Goal: Task Accomplishment & Management: Use online tool/utility

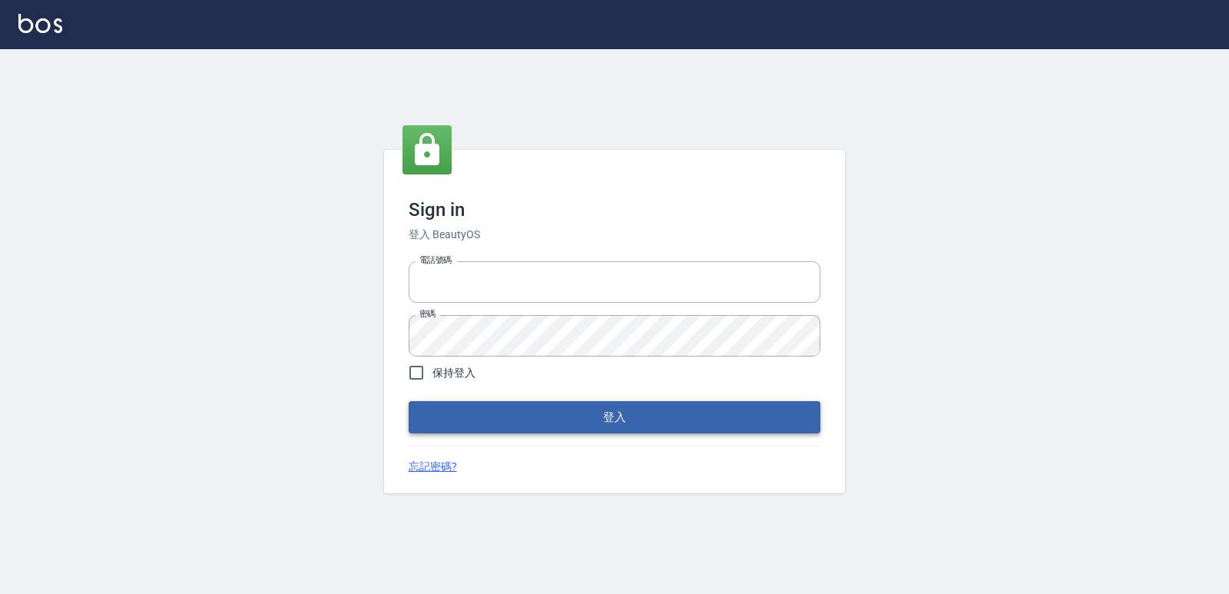
type input "0223312194"
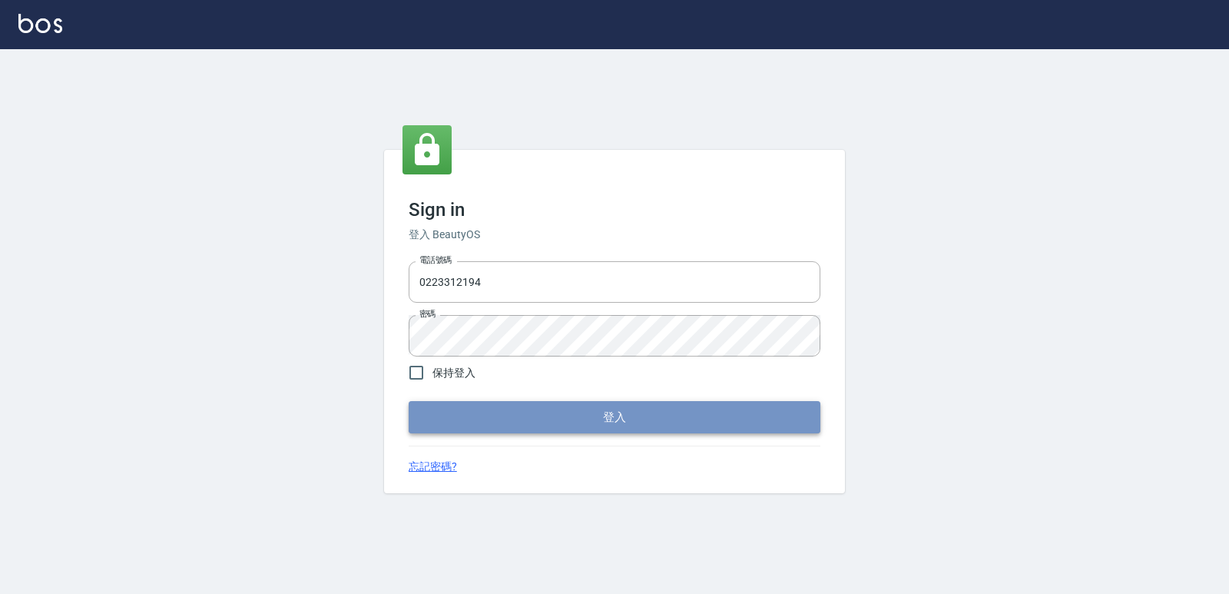
click at [558, 408] on button "登入" at bounding box center [615, 417] width 412 height 32
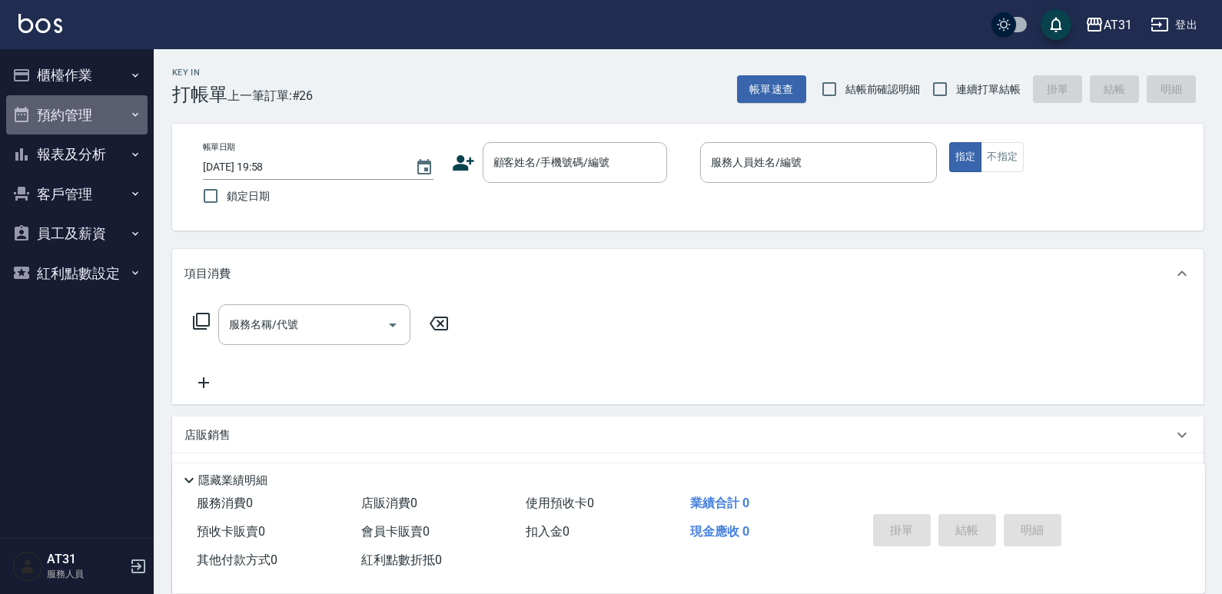
click at [102, 98] on button "預約管理" at bounding box center [76, 115] width 141 height 40
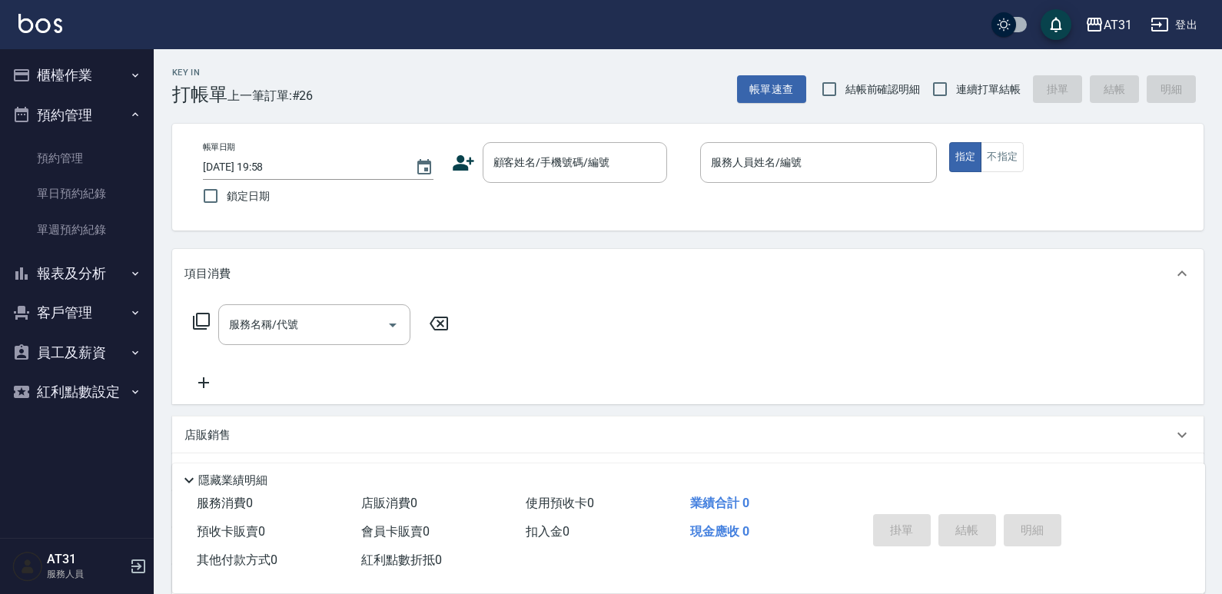
click at [102, 79] on button "櫃檯作業" at bounding box center [76, 75] width 141 height 40
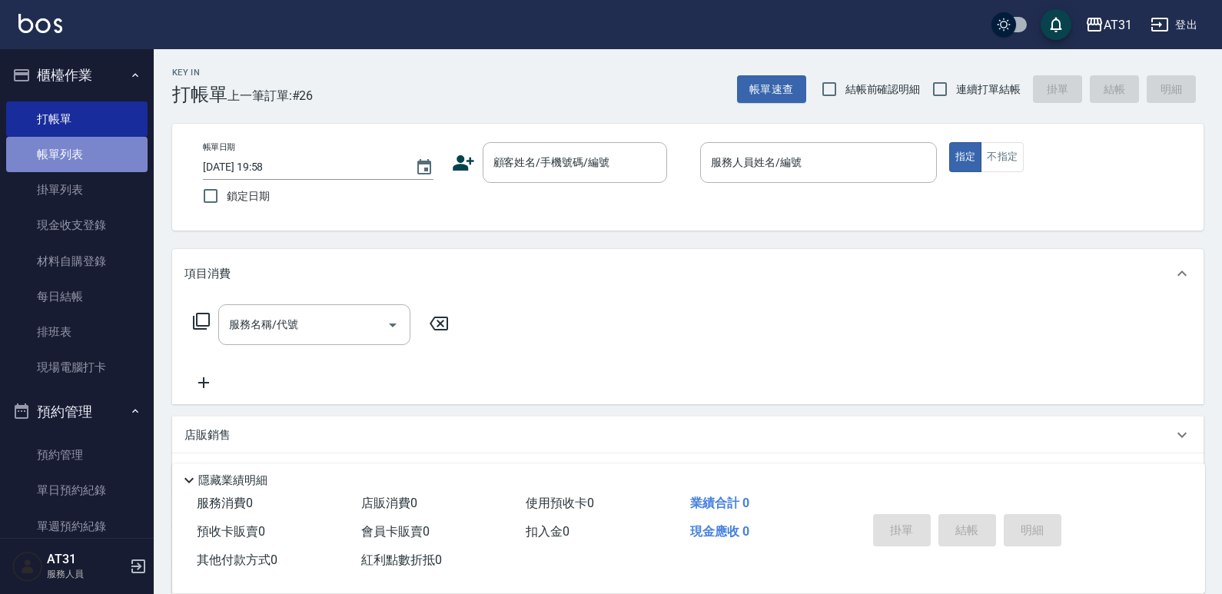
click at [94, 148] on link "帳單列表" at bounding box center [76, 154] width 141 height 35
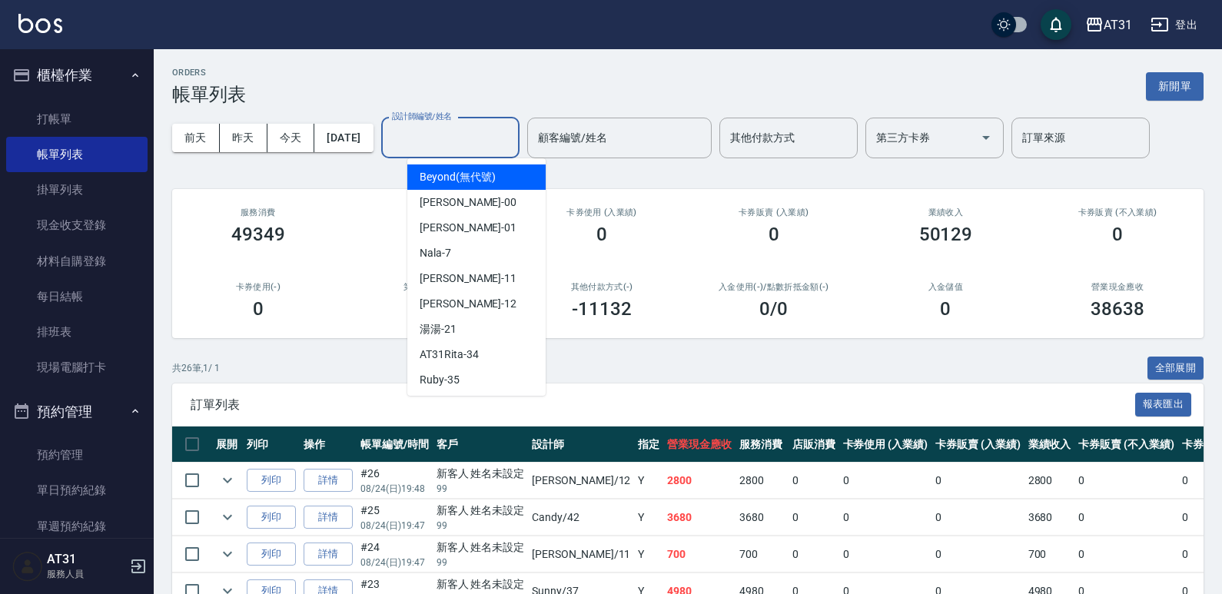
click at [493, 128] on input "設計師編號/姓名" at bounding box center [450, 137] width 124 height 27
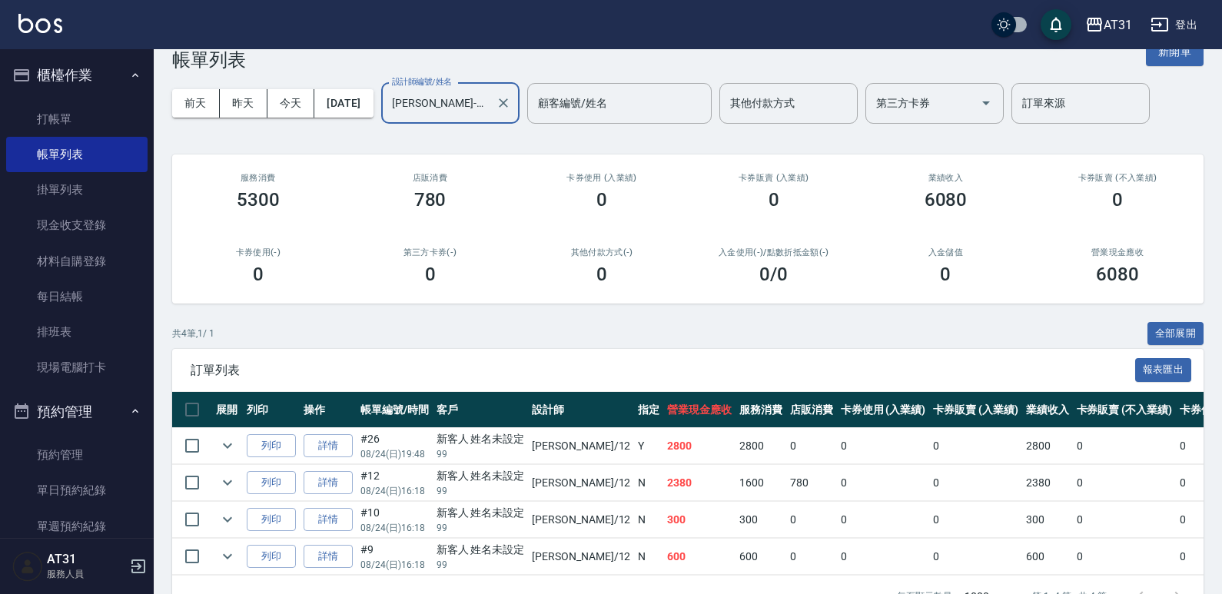
scroll to position [88, 0]
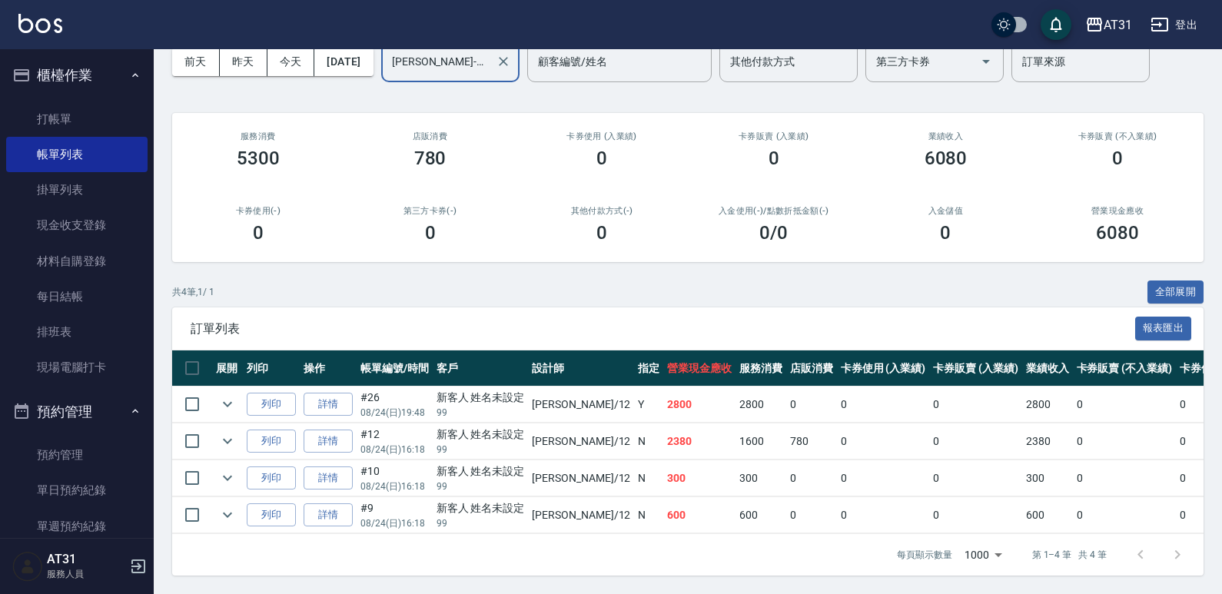
type input "[PERSON_NAME]-12"
click at [220, 403] on td at bounding box center [227, 404] width 31 height 36
click at [224, 397] on icon "expand row" at bounding box center [227, 404] width 18 height 18
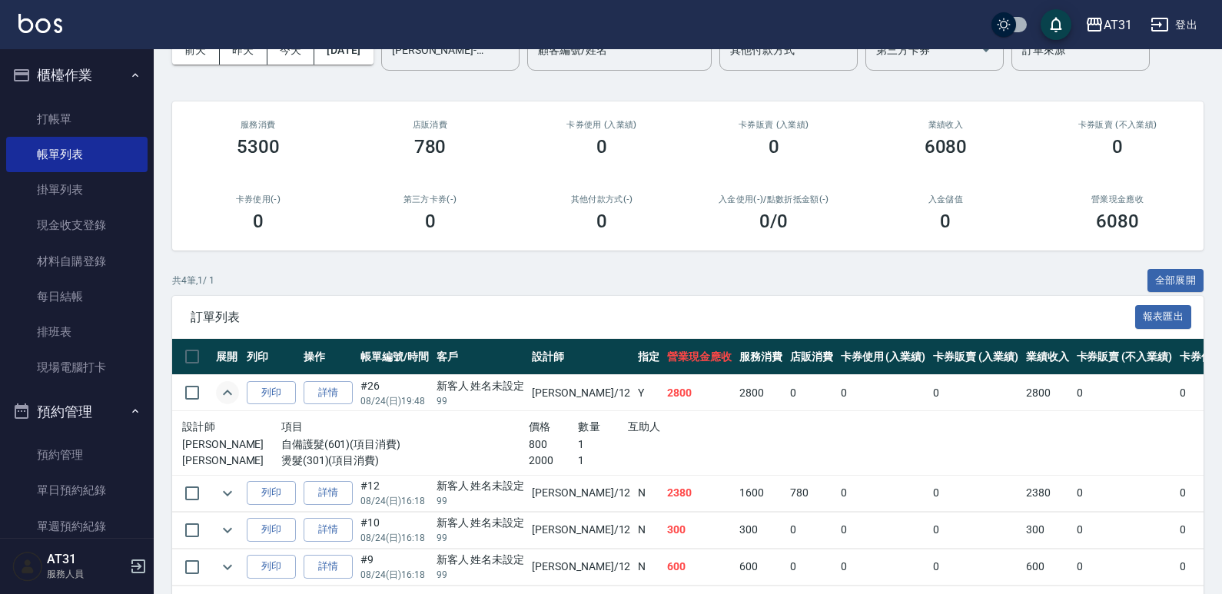
scroll to position [151, 0]
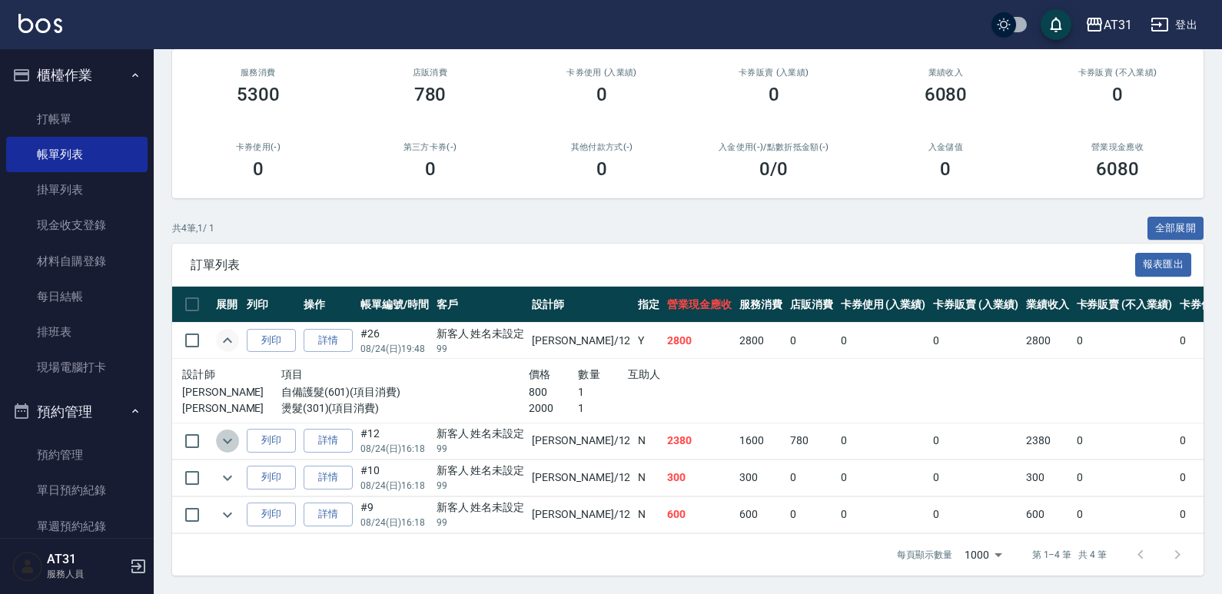
click at [222, 432] on icon "expand row" at bounding box center [227, 441] width 18 height 18
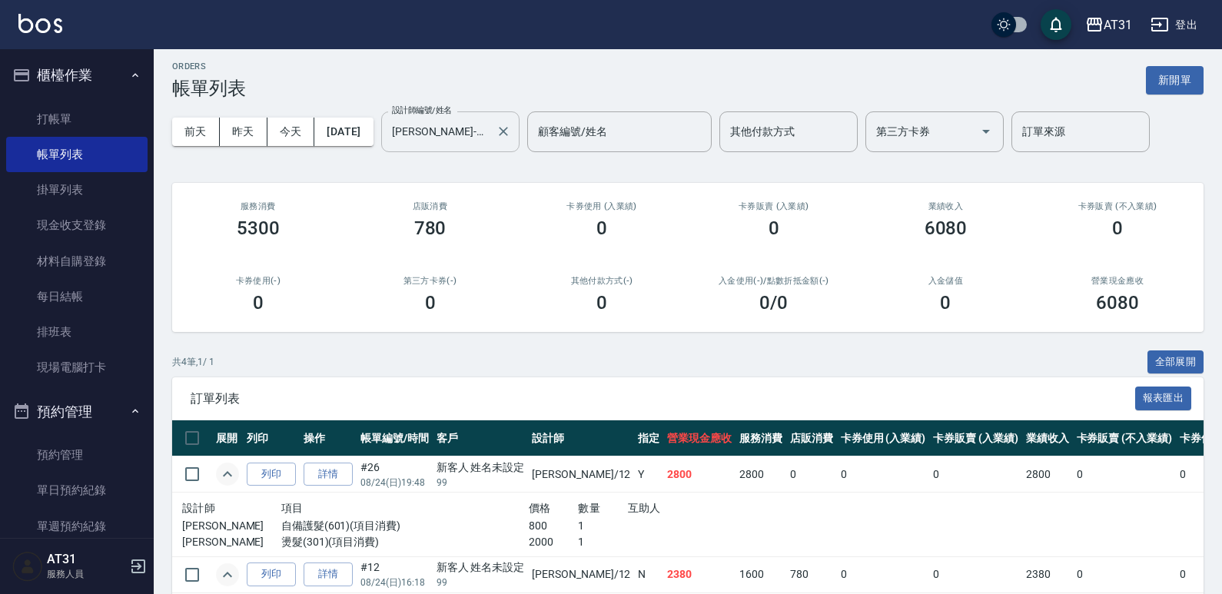
scroll to position [0, 0]
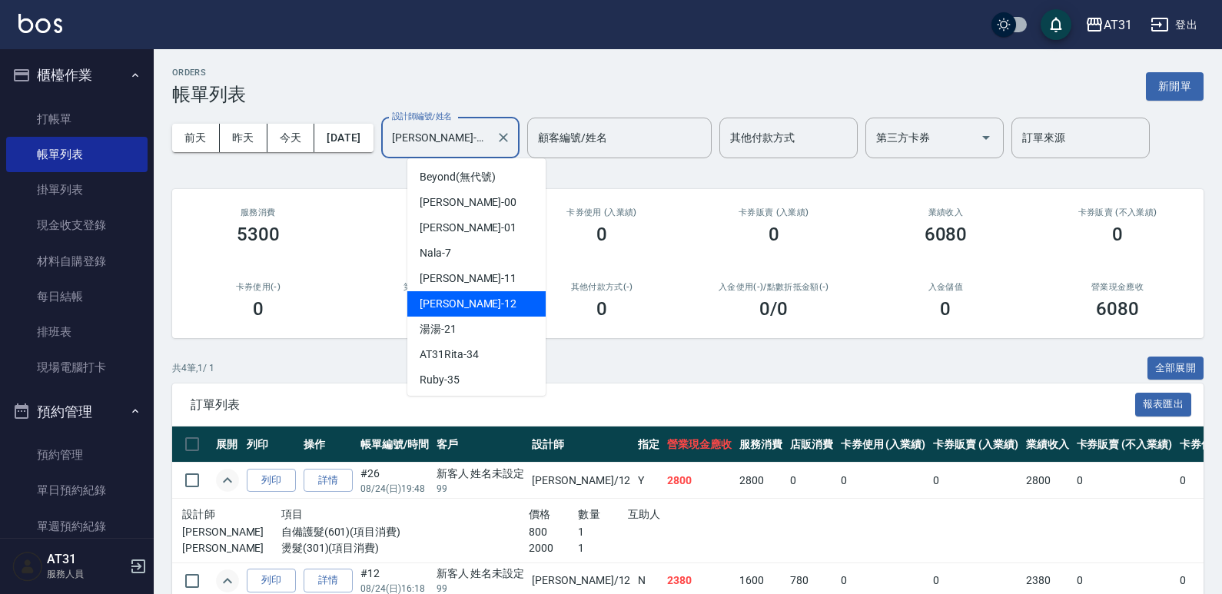
click at [467, 146] on input "[PERSON_NAME]-12" at bounding box center [438, 137] width 101 height 27
drag, startPoint x: 528, startPoint y: 141, endPoint x: 509, endPoint y: 144, distance: 18.6
click at [511, 141] on icon "Clear" at bounding box center [503, 137] width 15 height 15
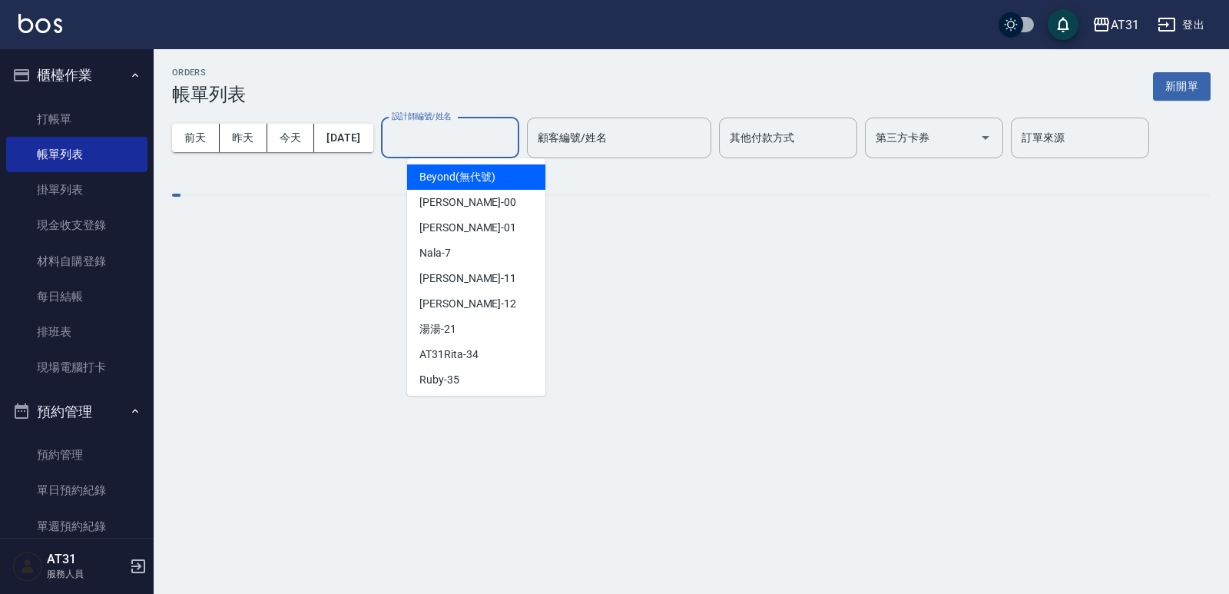
click at [501, 143] on input "設計師編號/姓名" at bounding box center [450, 137] width 124 height 27
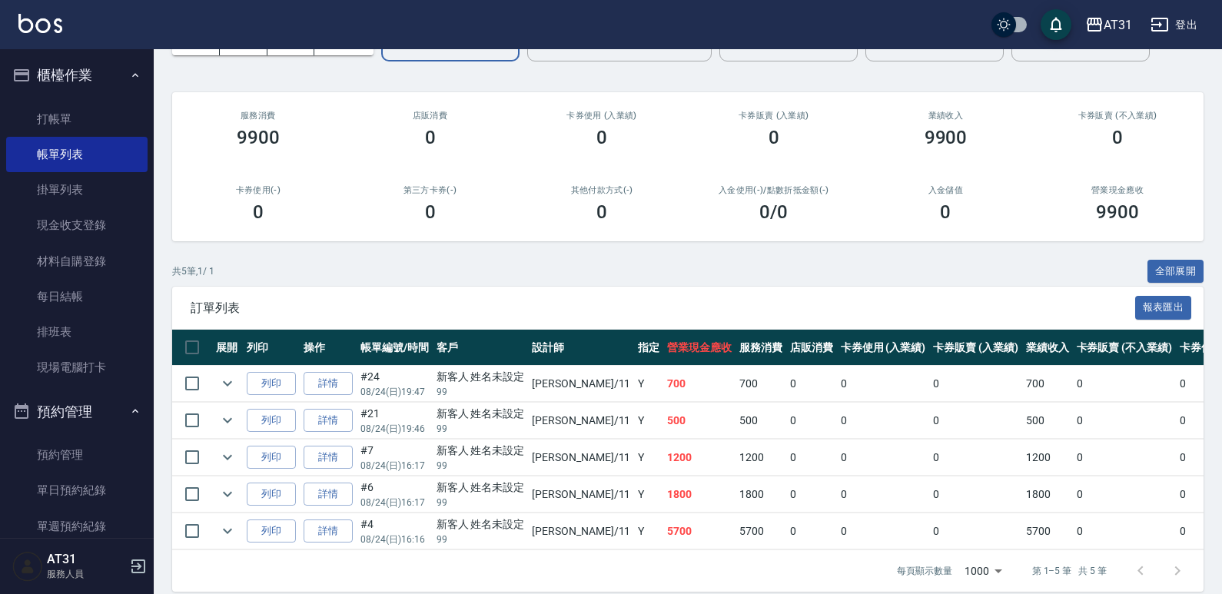
scroll to position [124, 0]
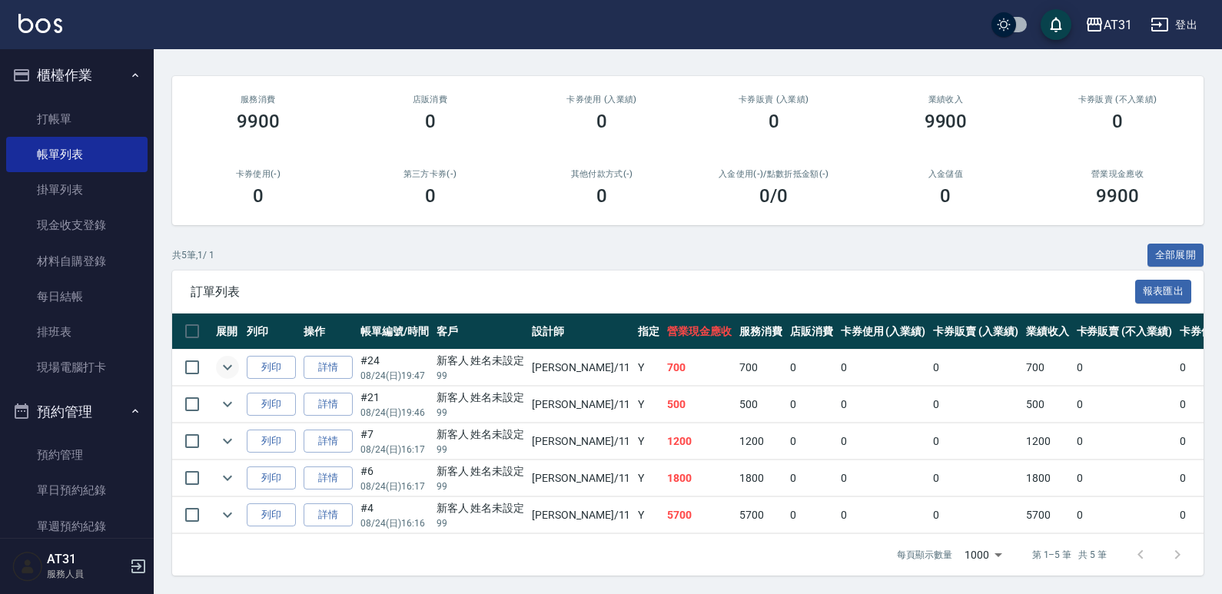
type input "[PERSON_NAME]-11"
click at [220, 358] on icon "expand row" at bounding box center [227, 367] width 18 height 18
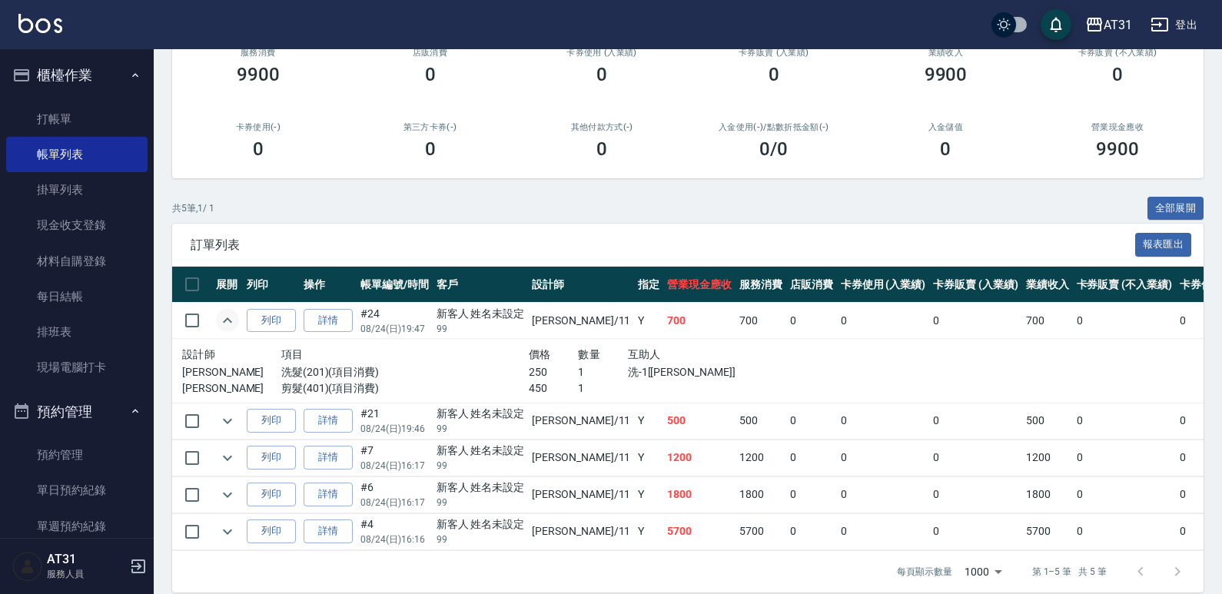
scroll to position [188, 0]
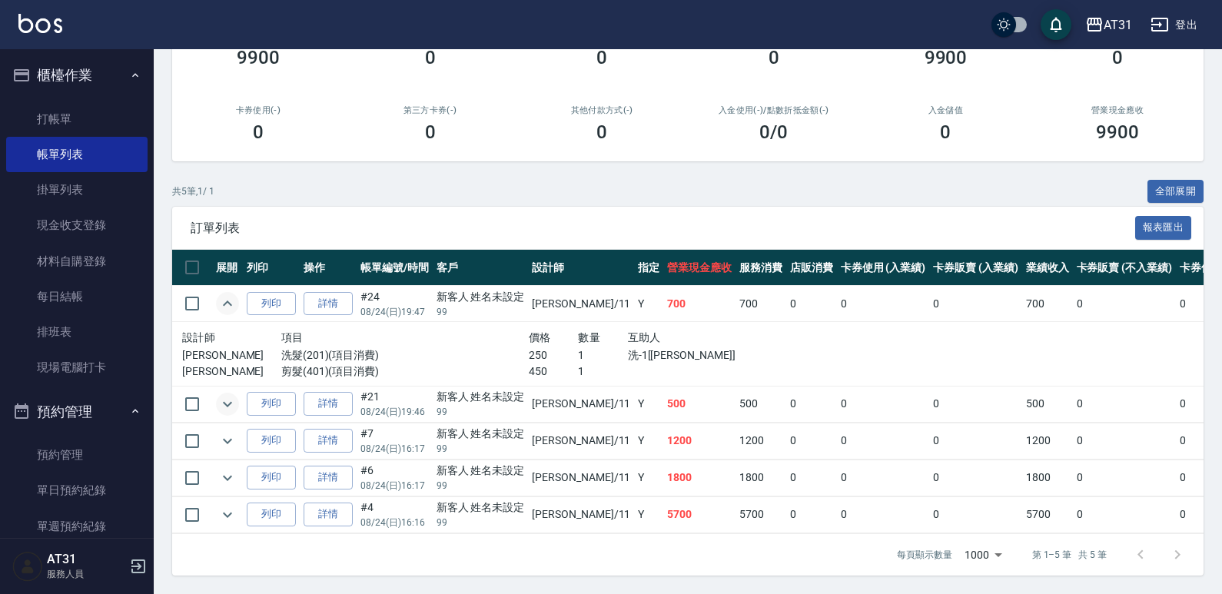
click at [231, 401] on icon "expand row" at bounding box center [227, 403] width 9 height 5
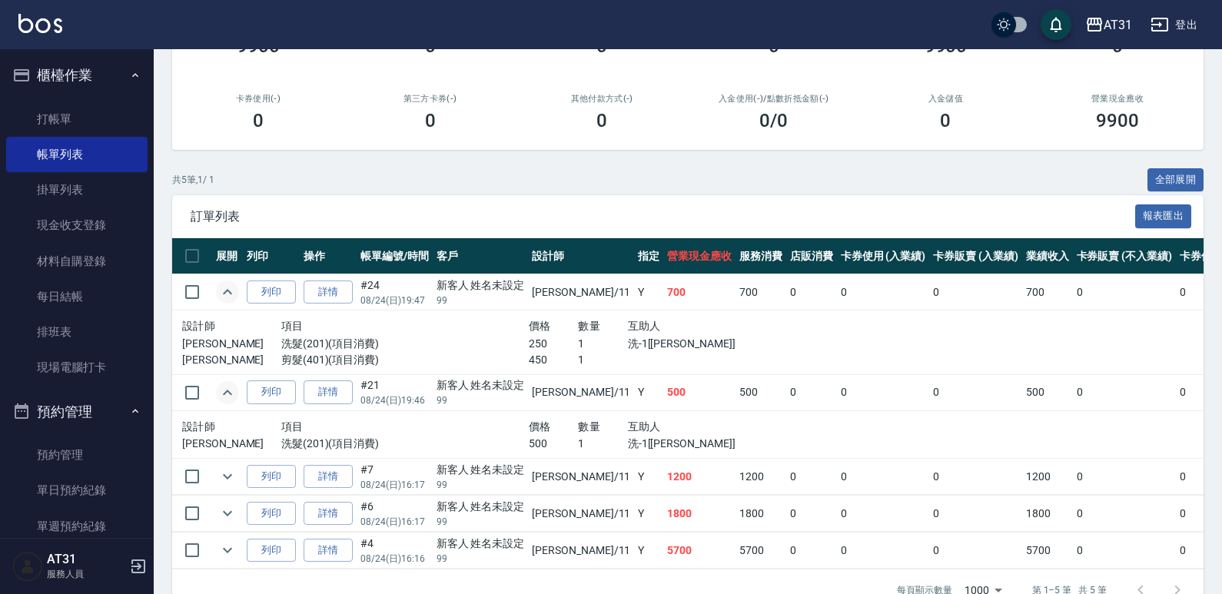
scroll to position [235, 0]
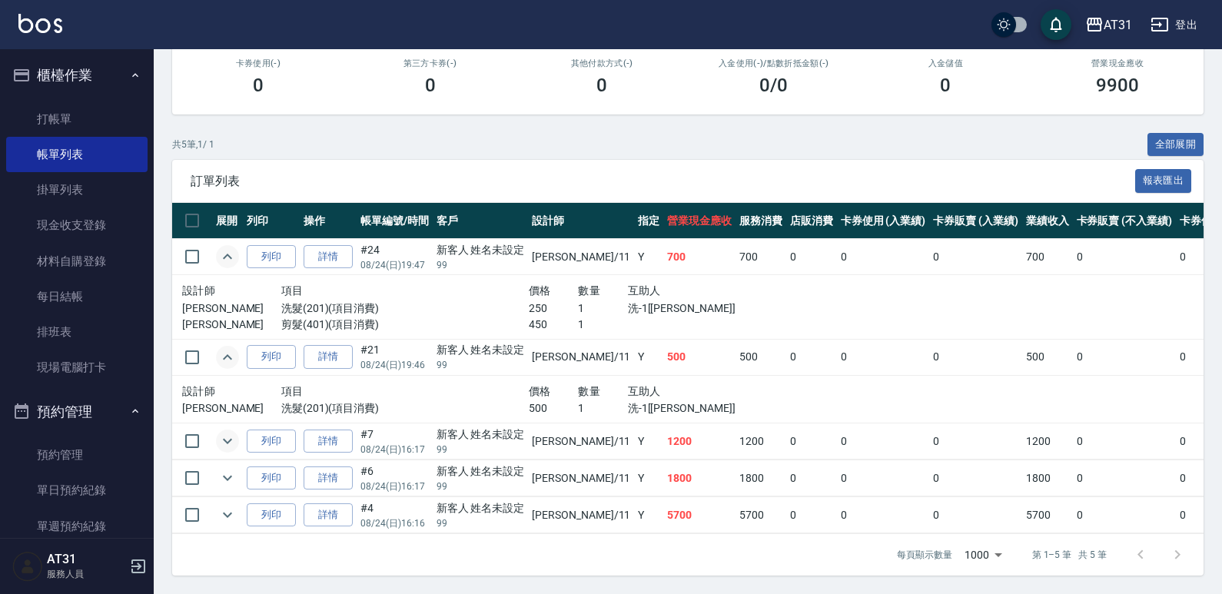
click at [228, 432] on icon "expand row" at bounding box center [227, 441] width 18 height 18
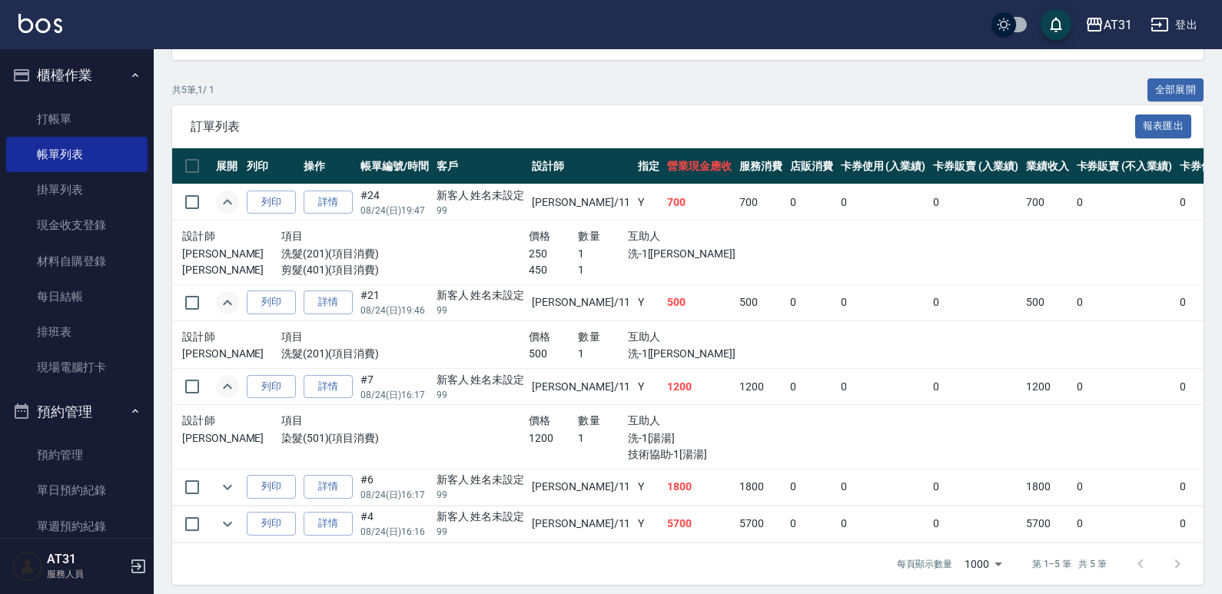
scroll to position [299, 0]
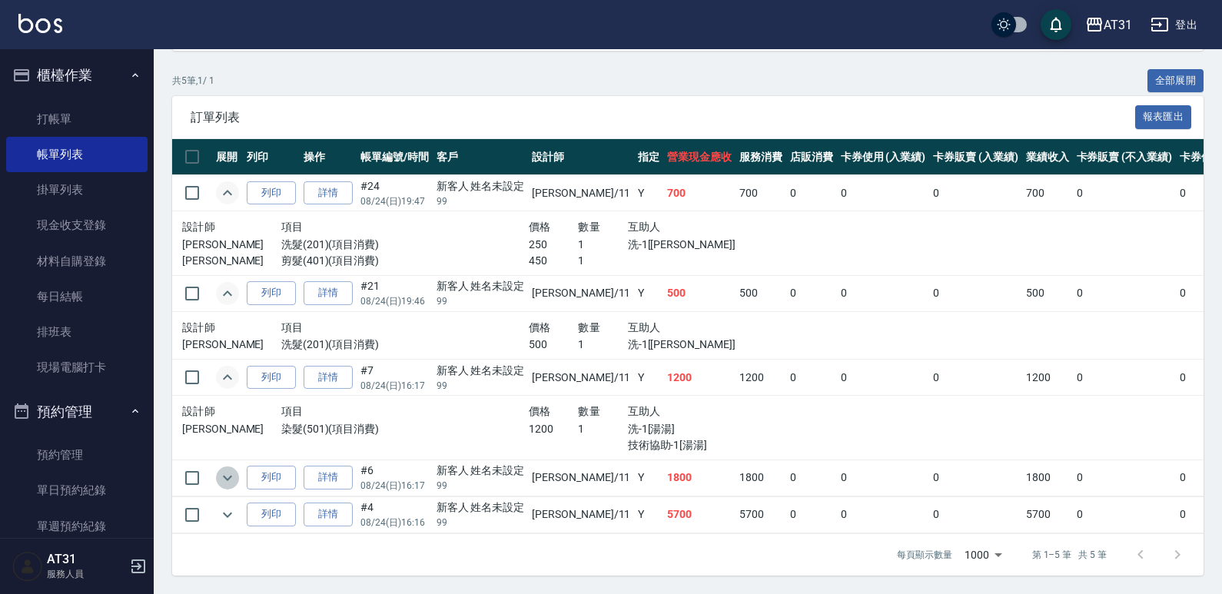
click at [229, 469] on icon "expand row" at bounding box center [227, 478] width 18 height 18
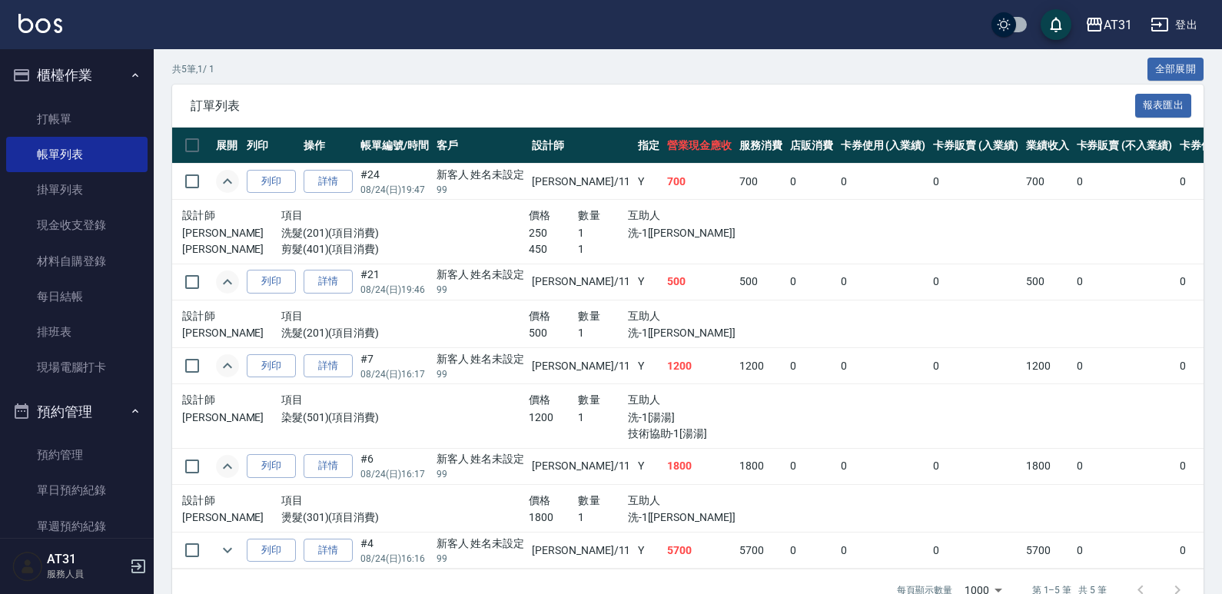
scroll to position [346, 0]
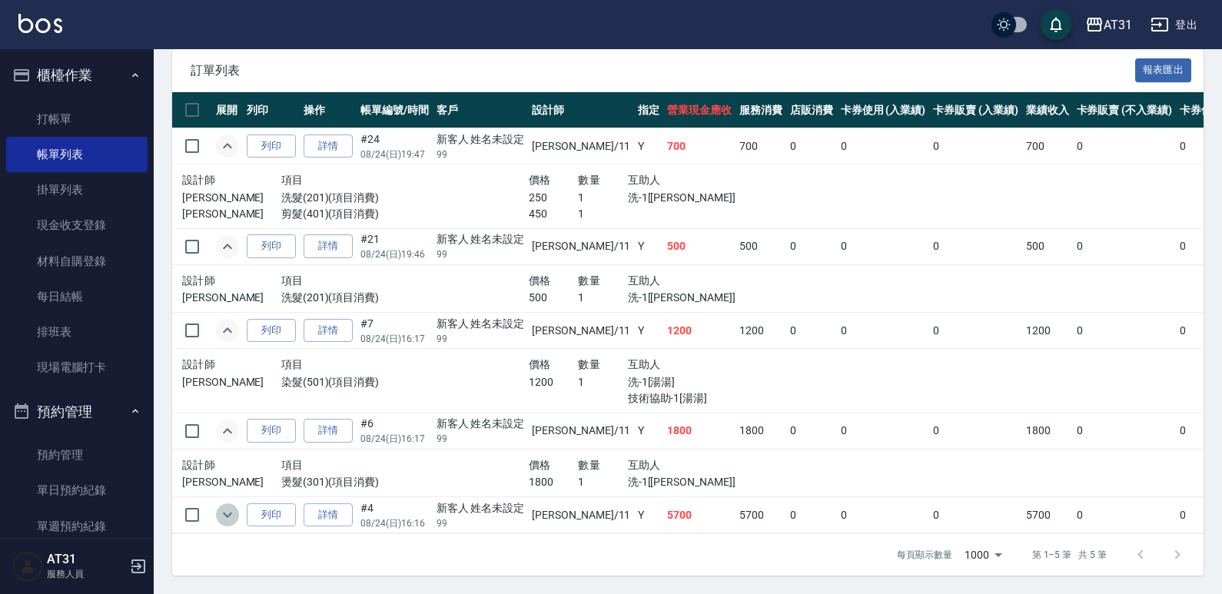
click at [234, 506] on icon "expand row" at bounding box center [227, 515] width 18 height 18
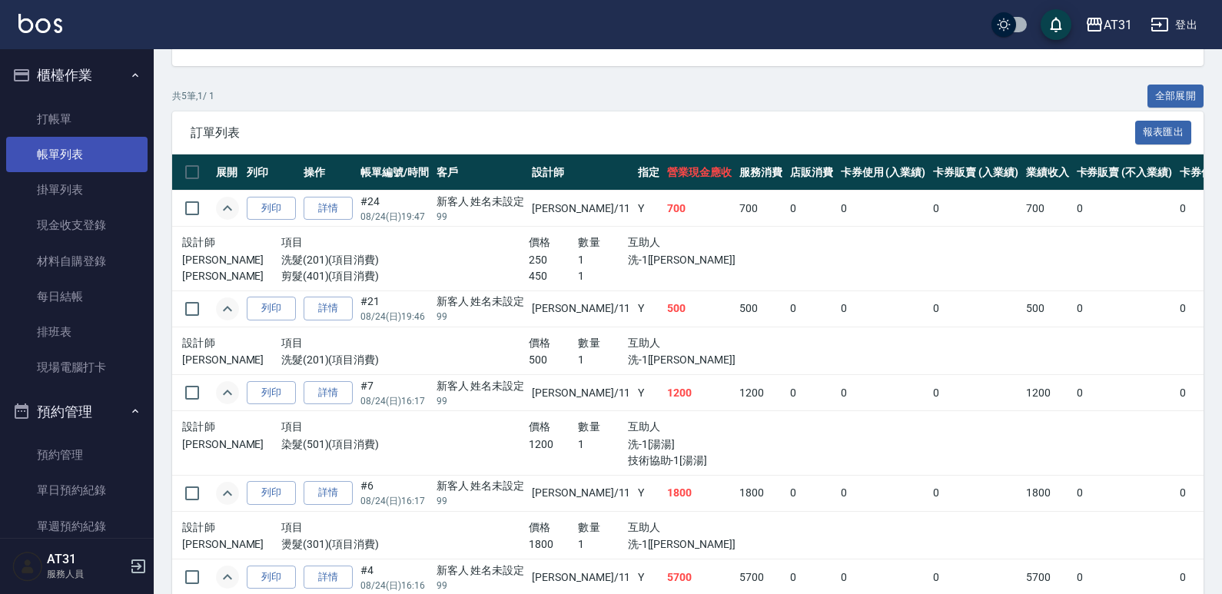
scroll to position [195, 0]
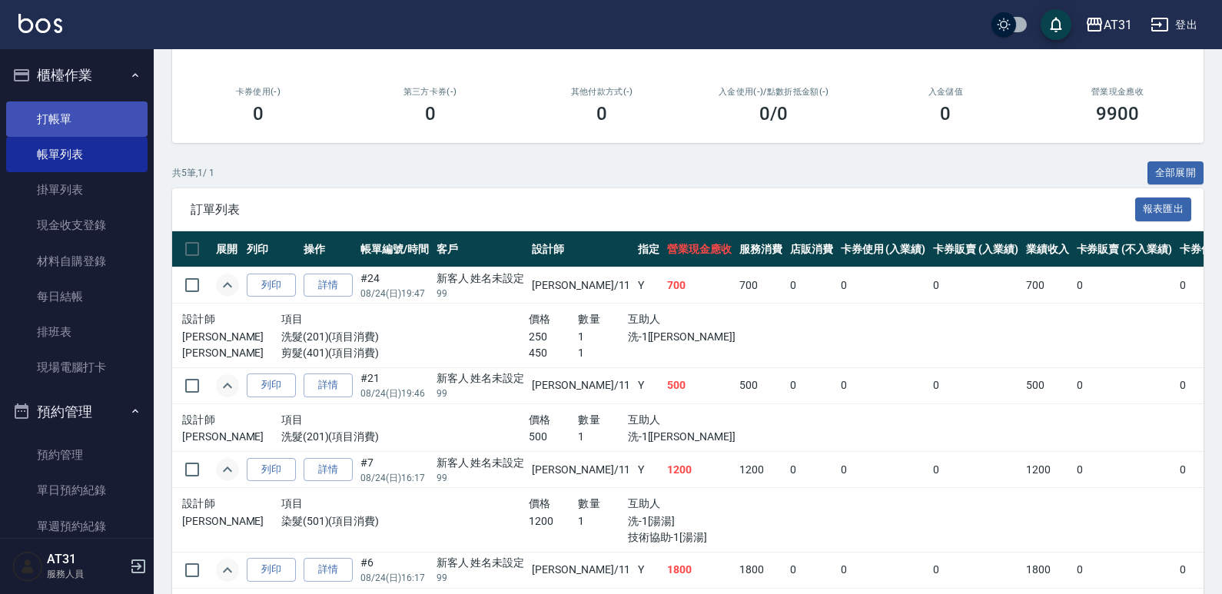
click at [36, 127] on link "打帳單" at bounding box center [76, 118] width 141 height 35
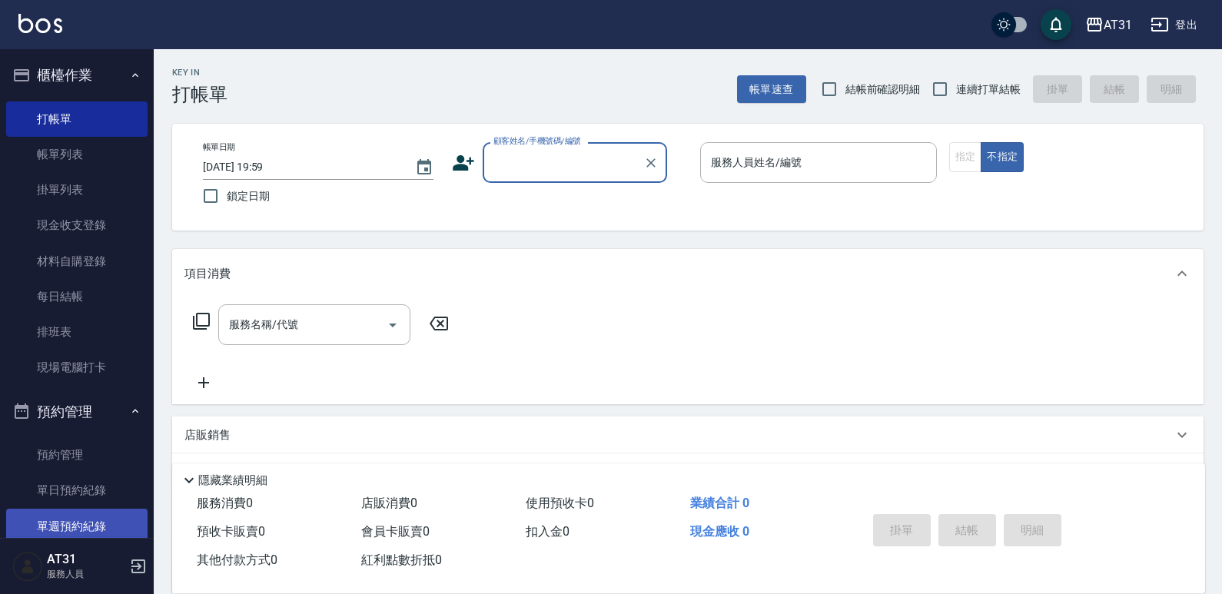
scroll to position [189, 0]
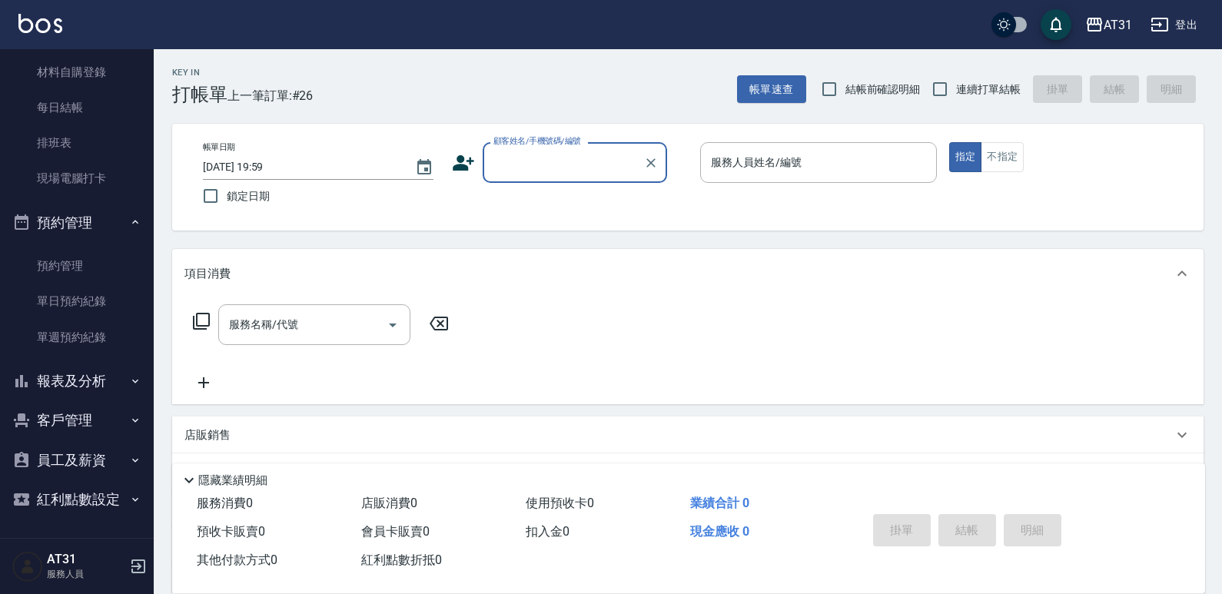
click at [79, 366] on button "報表及分析" at bounding box center [76, 381] width 141 height 40
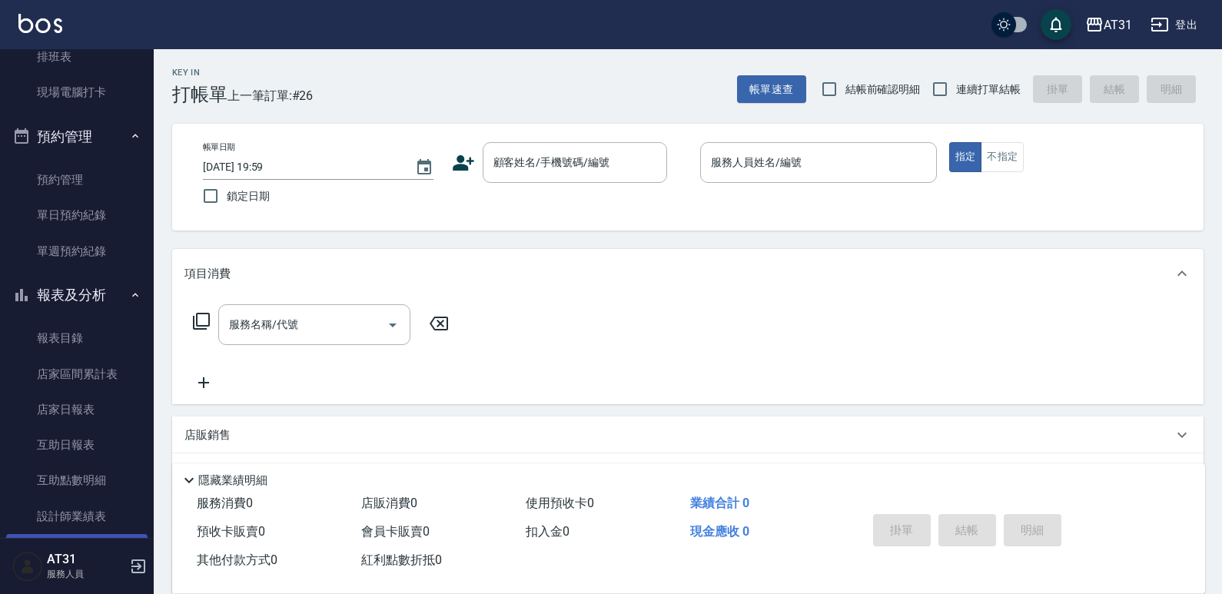
scroll to position [343, 0]
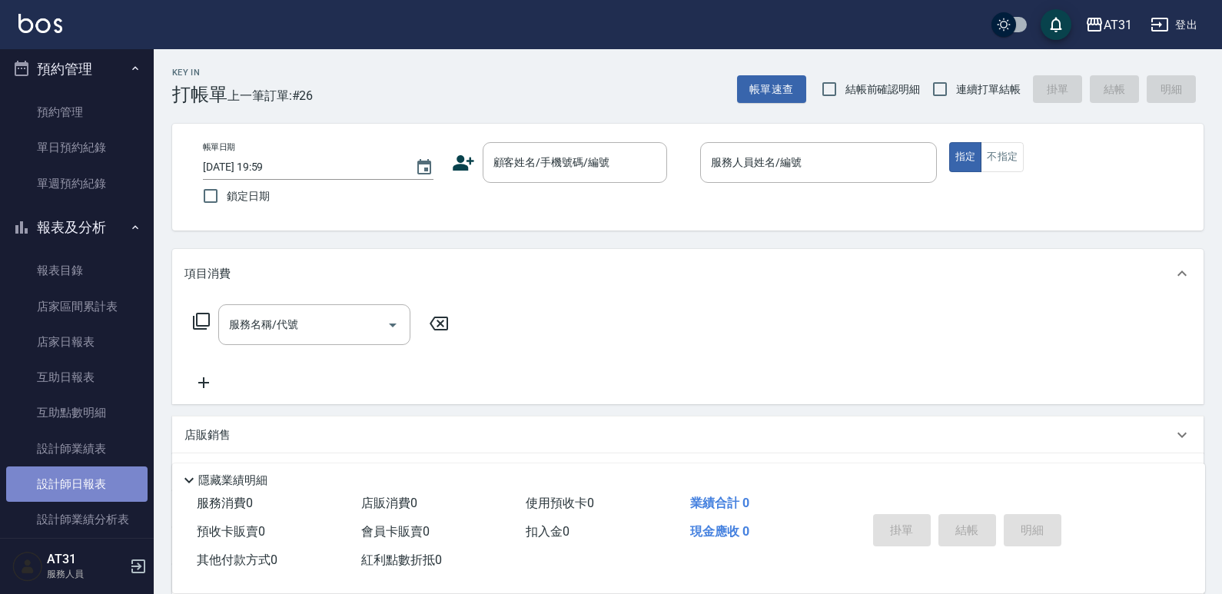
click at [98, 474] on link "設計師日報表" at bounding box center [76, 483] width 141 height 35
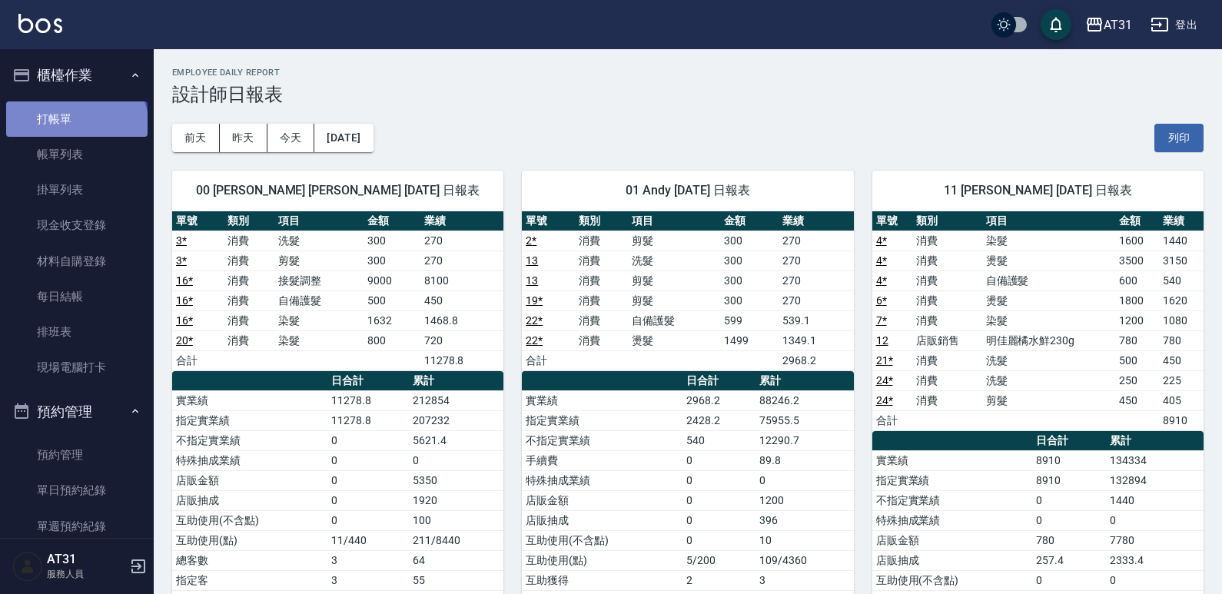
click at [75, 127] on link "打帳單" at bounding box center [76, 118] width 141 height 35
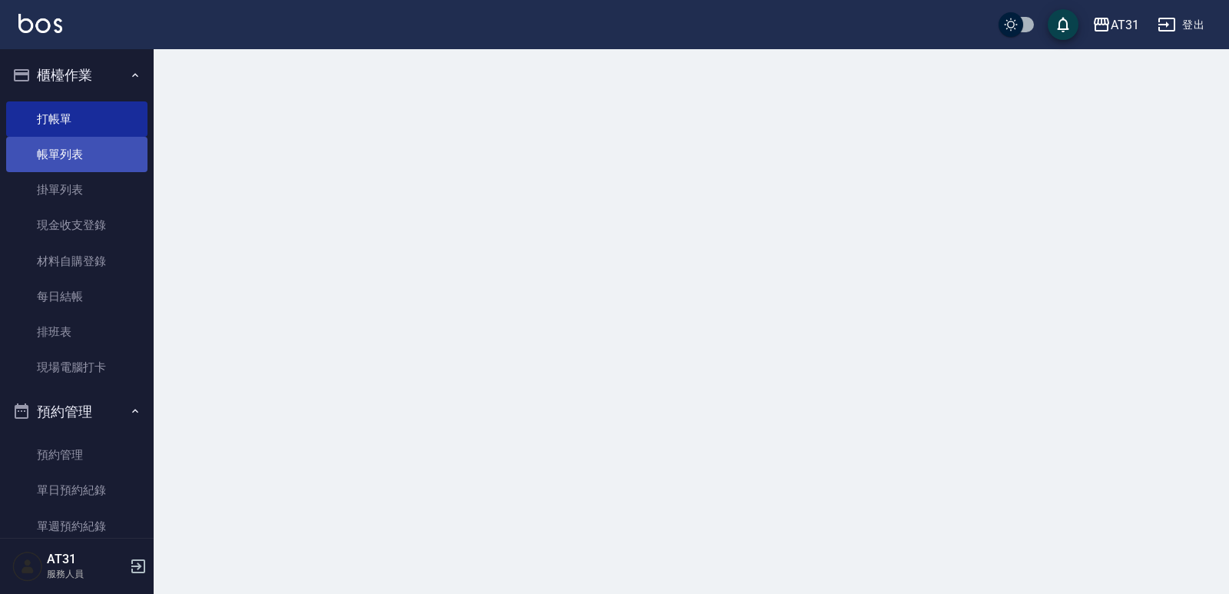
click at [78, 139] on link "帳單列表" at bounding box center [76, 154] width 141 height 35
click at [78, 154] on link "帳單列表" at bounding box center [76, 154] width 141 height 35
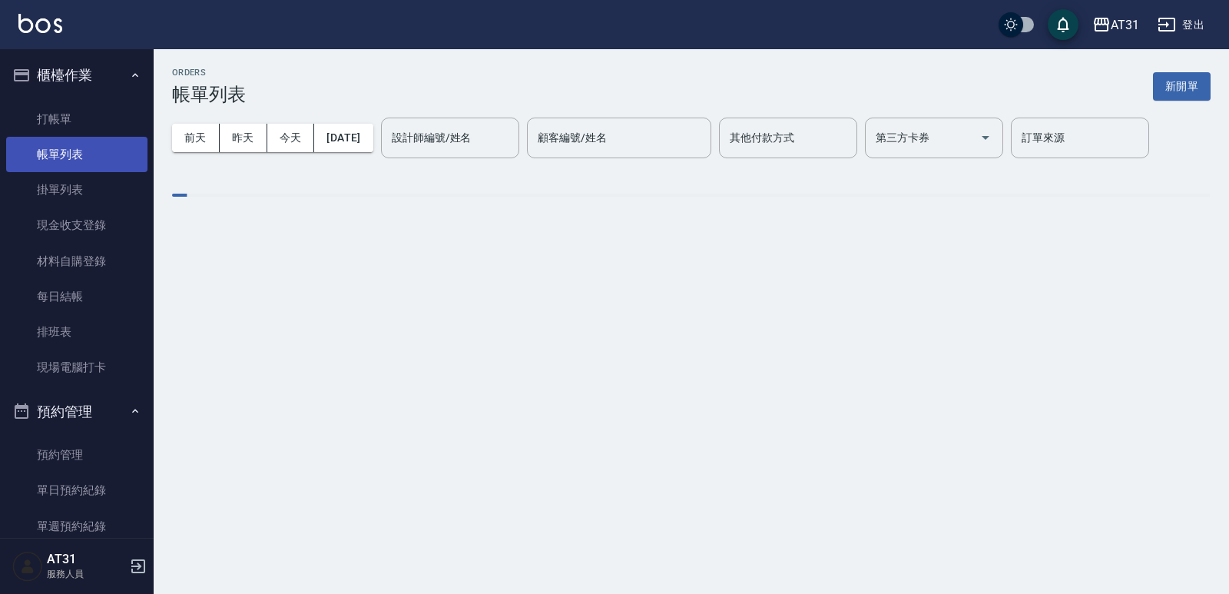
click at [78, 154] on link "帳單列表" at bounding box center [76, 154] width 141 height 35
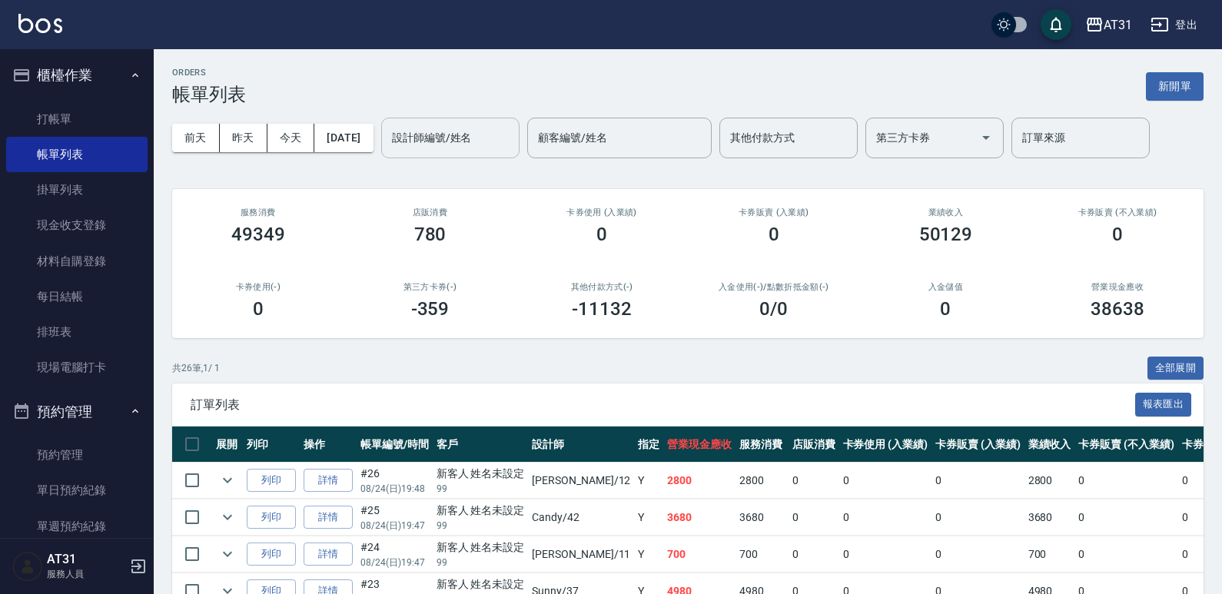
click at [432, 138] on input "設計師編號/姓名" at bounding box center [450, 137] width 124 height 27
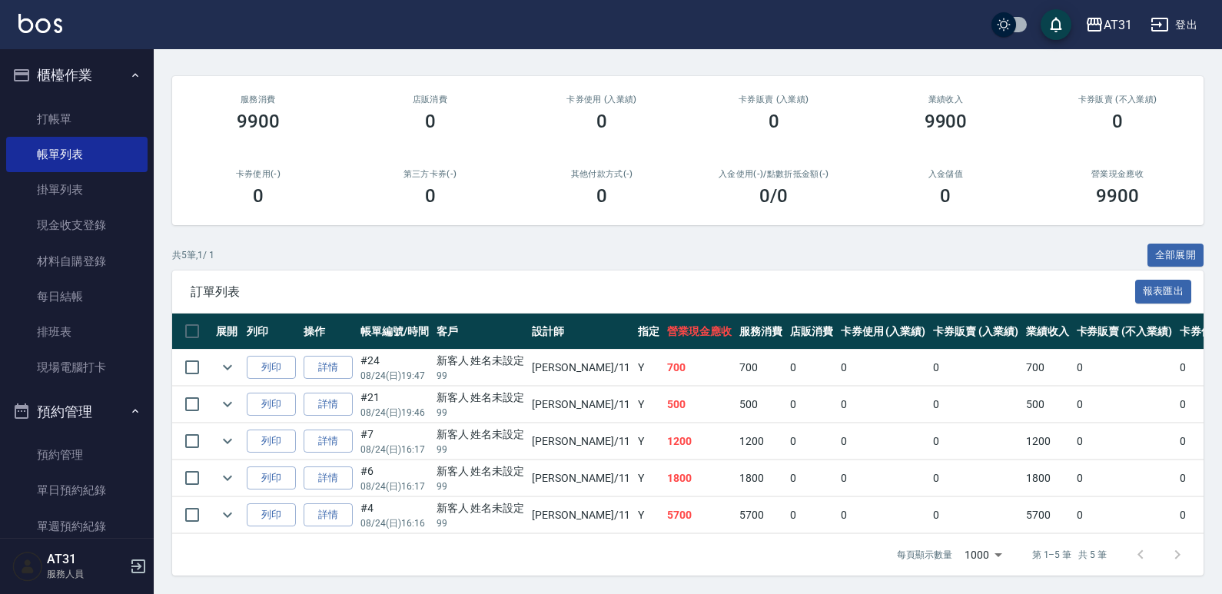
scroll to position [124, 0]
type input "[PERSON_NAME]-11"
click at [225, 439] on button "expand row" at bounding box center [227, 440] width 23 height 23
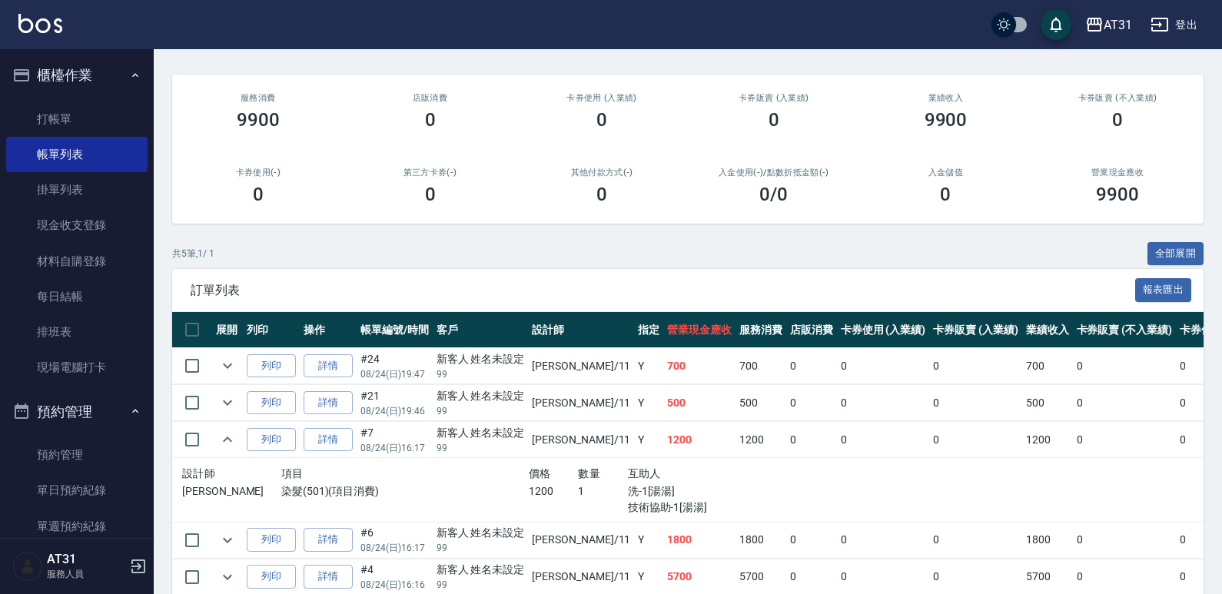
scroll to position [111, 0]
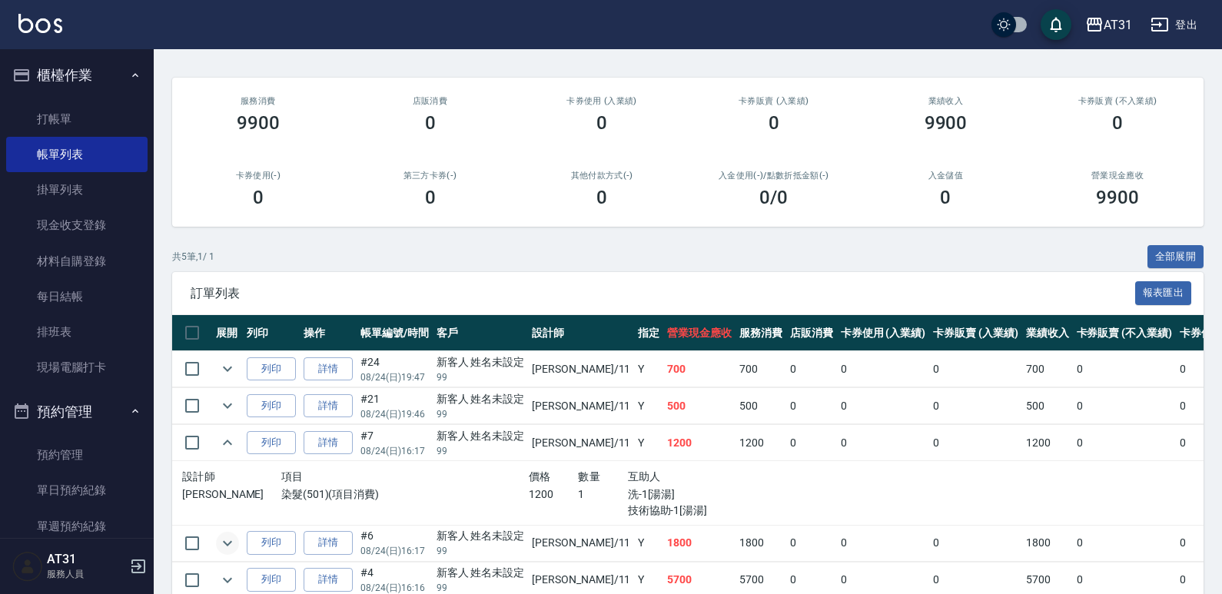
click at [220, 540] on icon "expand row" at bounding box center [227, 543] width 18 height 18
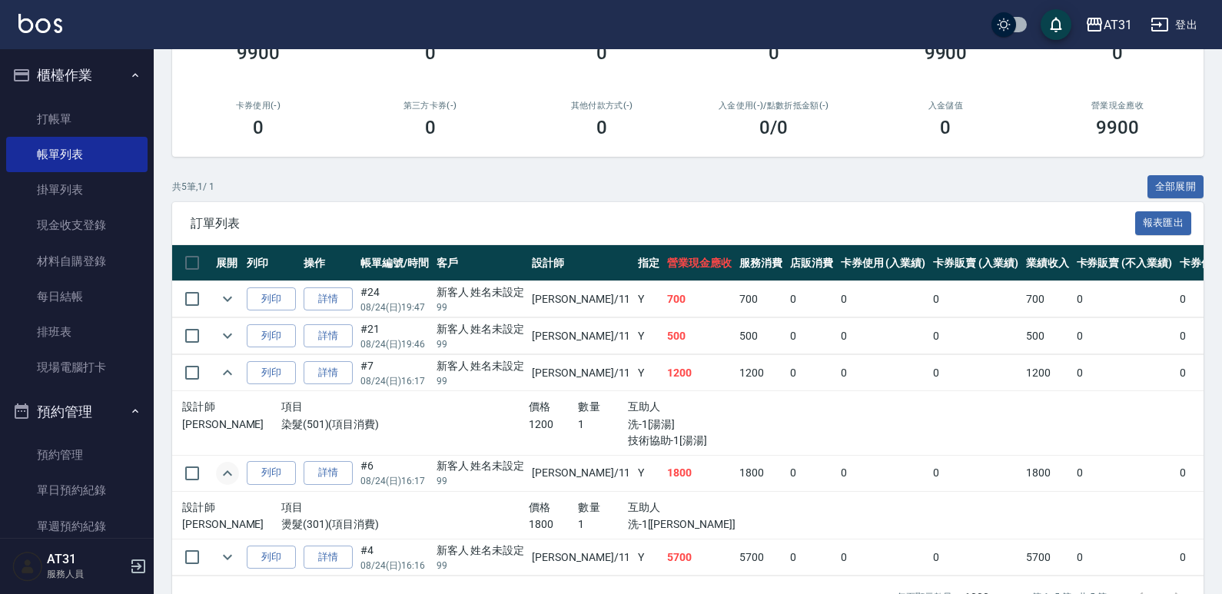
scroll to position [188, 0]
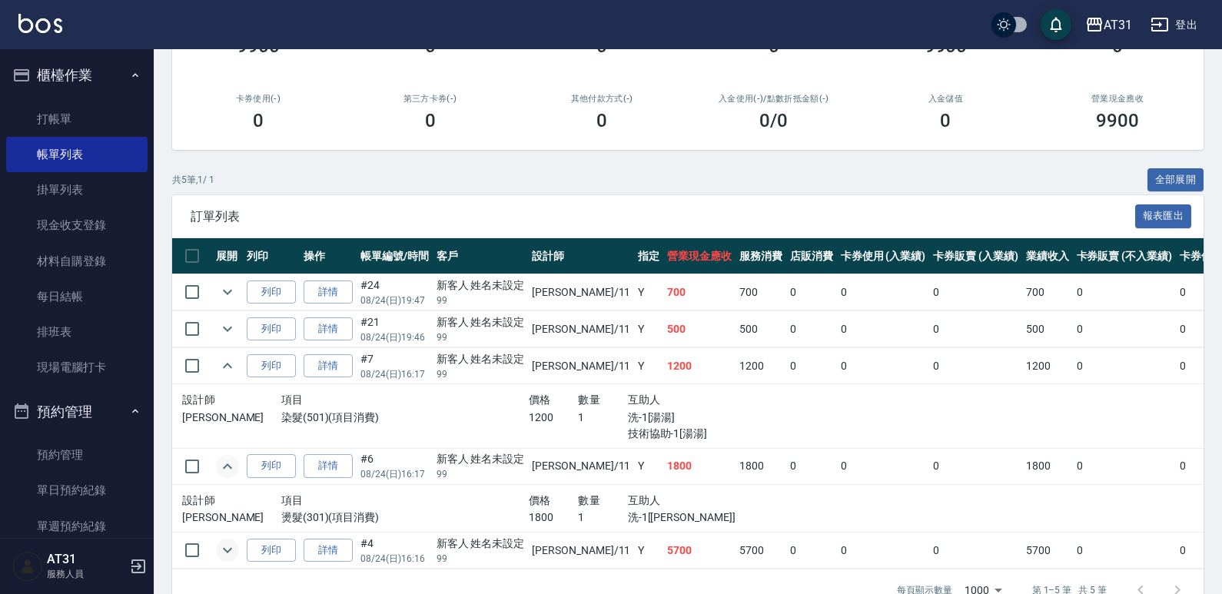
click at [224, 542] on icon "expand row" at bounding box center [227, 550] width 18 height 18
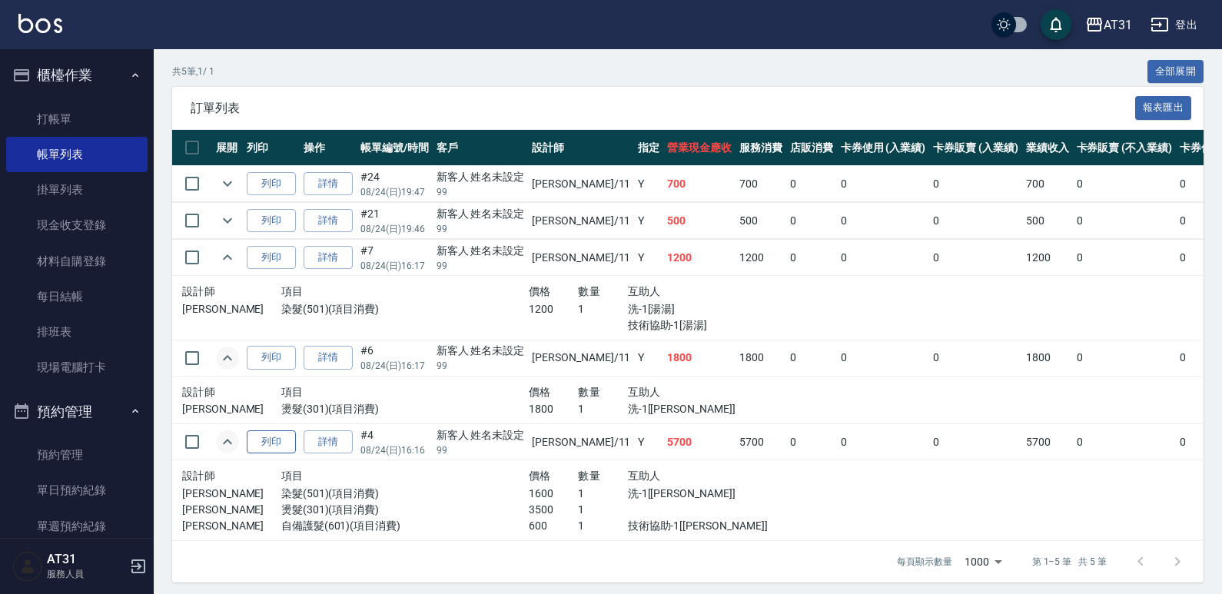
scroll to position [315, 0]
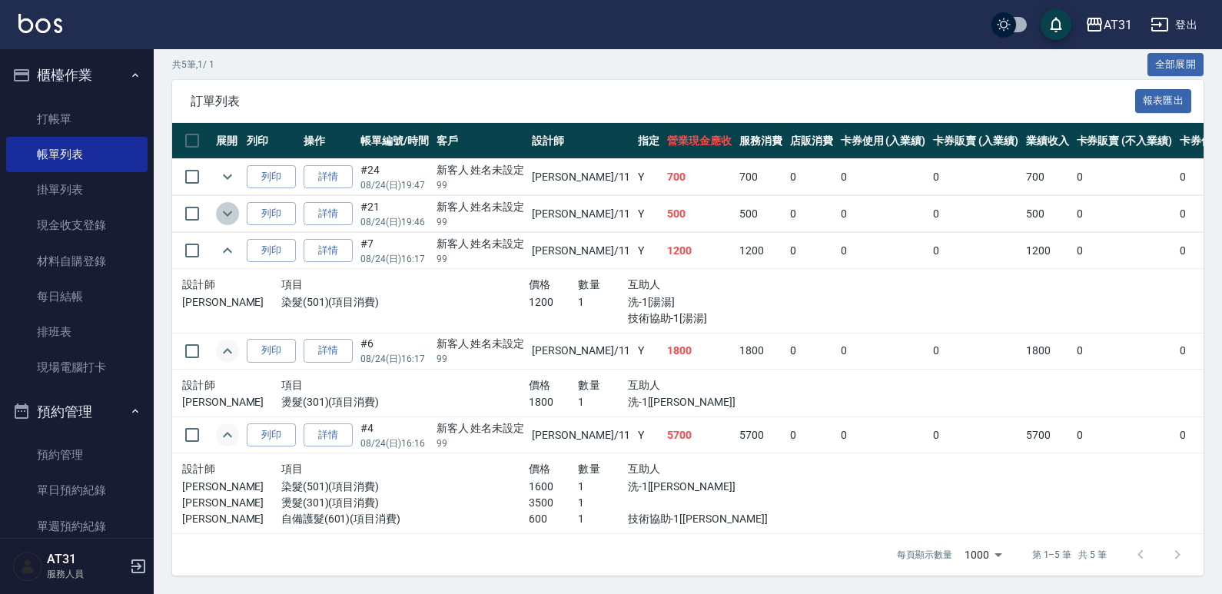
click at [224, 206] on icon "expand row" at bounding box center [227, 213] width 18 height 18
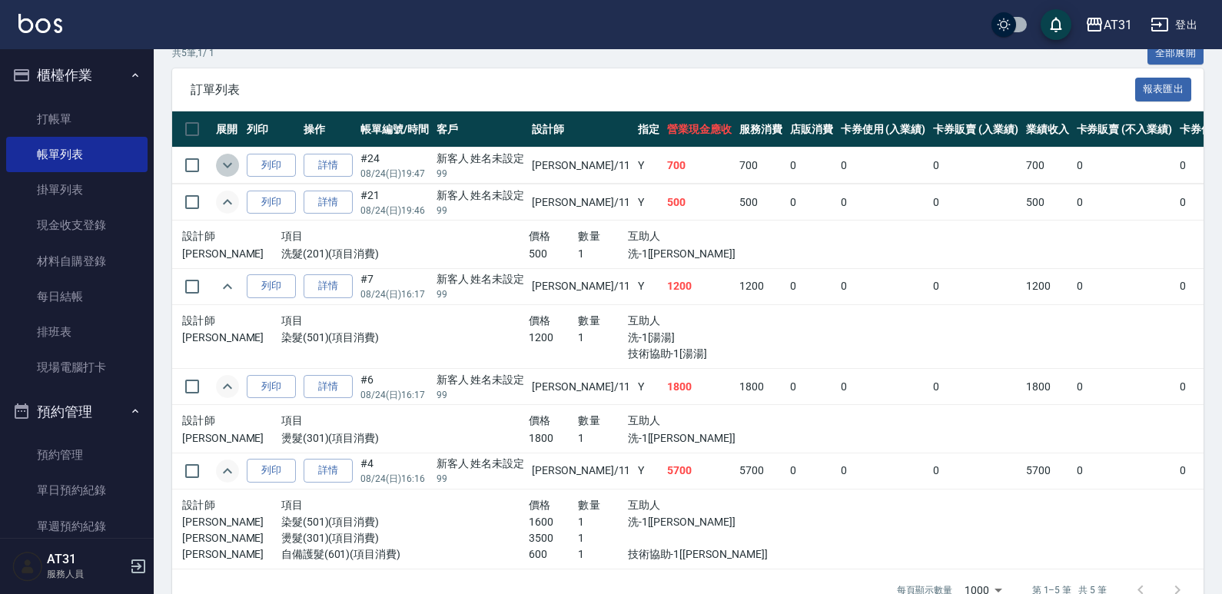
click at [230, 167] on icon "expand row" at bounding box center [227, 165] width 18 height 18
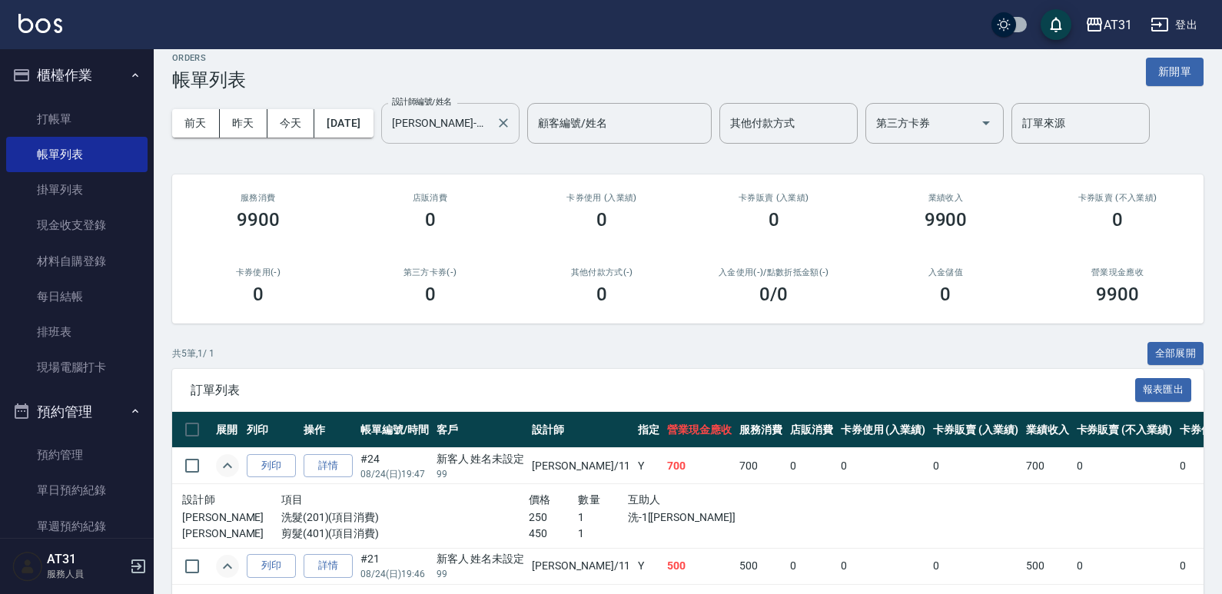
scroll to position [0, 0]
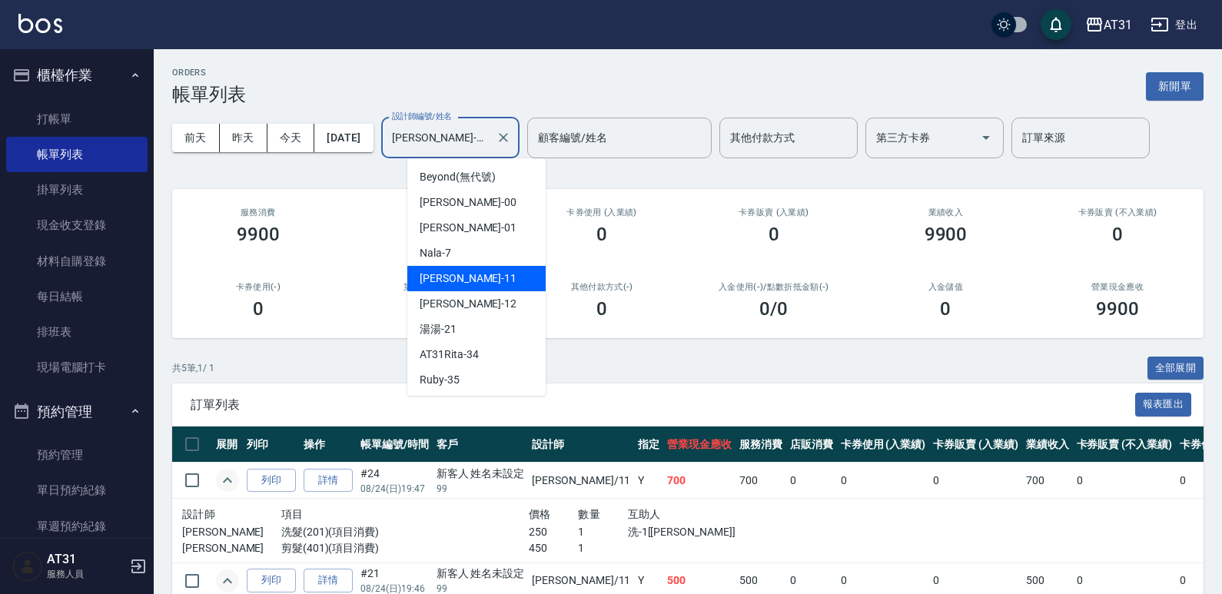
click at [488, 141] on input "[PERSON_NAME]-11" at bounding box center [438, 137] width 101 height 27
click at [511, 137] on icon "Clear" at bounding box center [503, 137] width 15 height 15
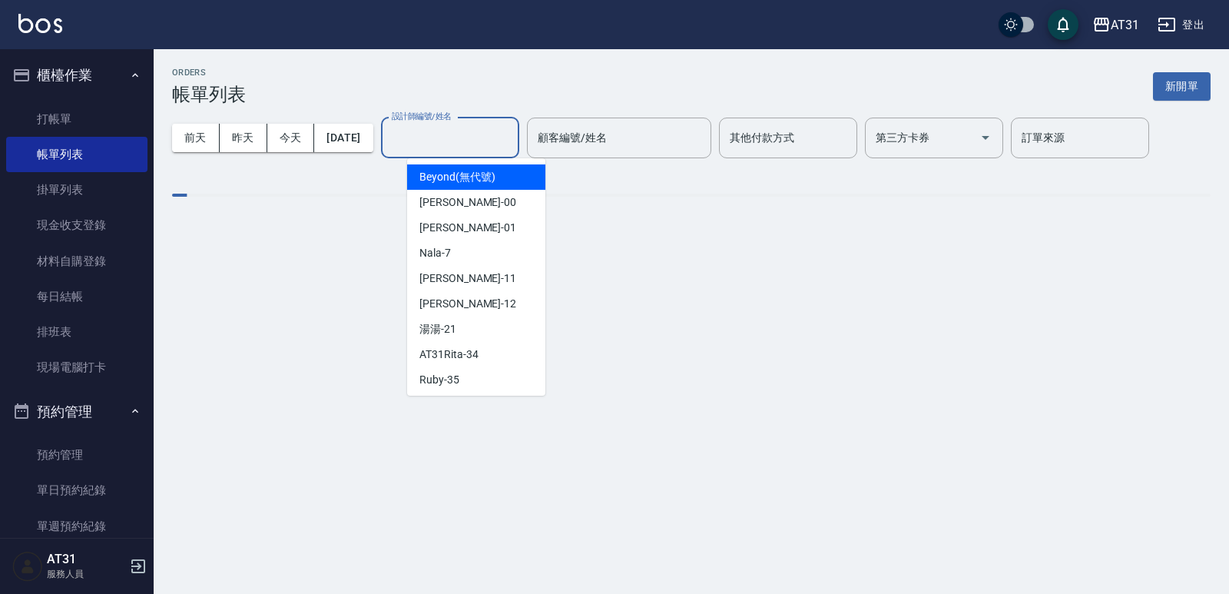
click at [502, 133] on input "設計師編號/姓名" at bounding box center [450, 137] width 124 height 27
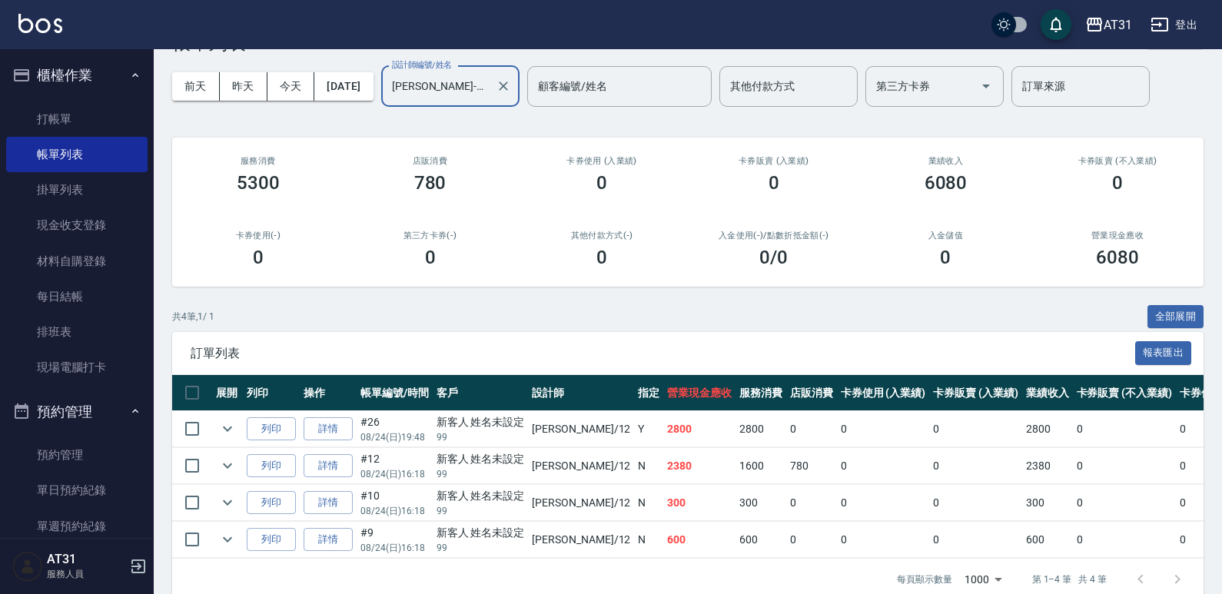
scroll to position [88, 0]
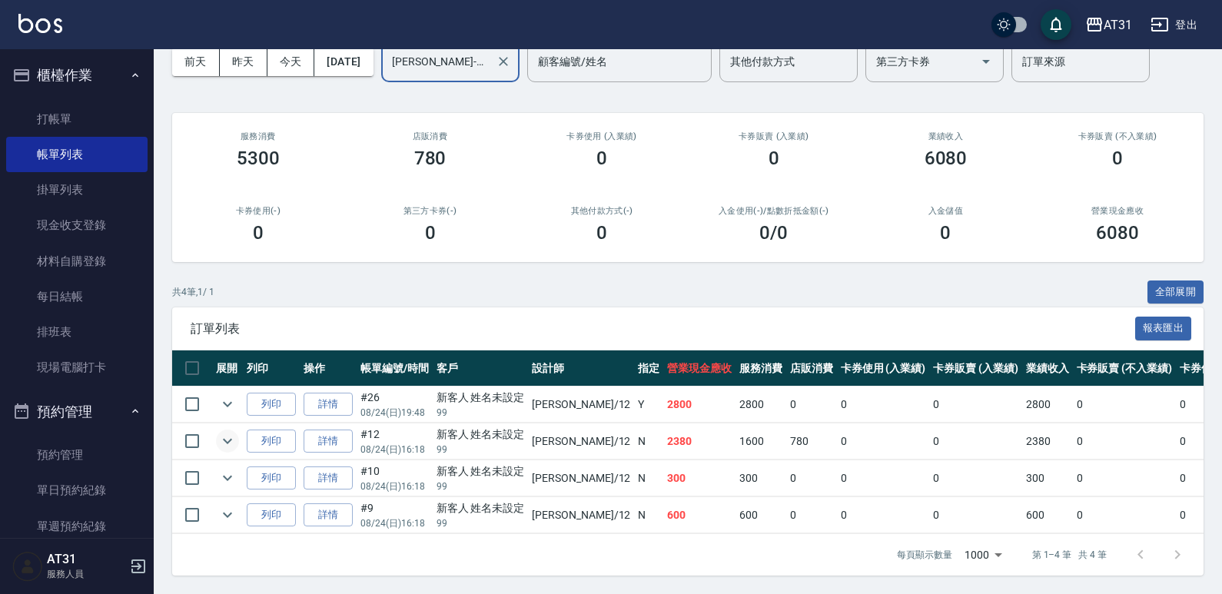
type input "[PERSON_NAME]-12"
click at [223, 432] on icon "expand row" at bounding box center [227, 441] width 18 height 18
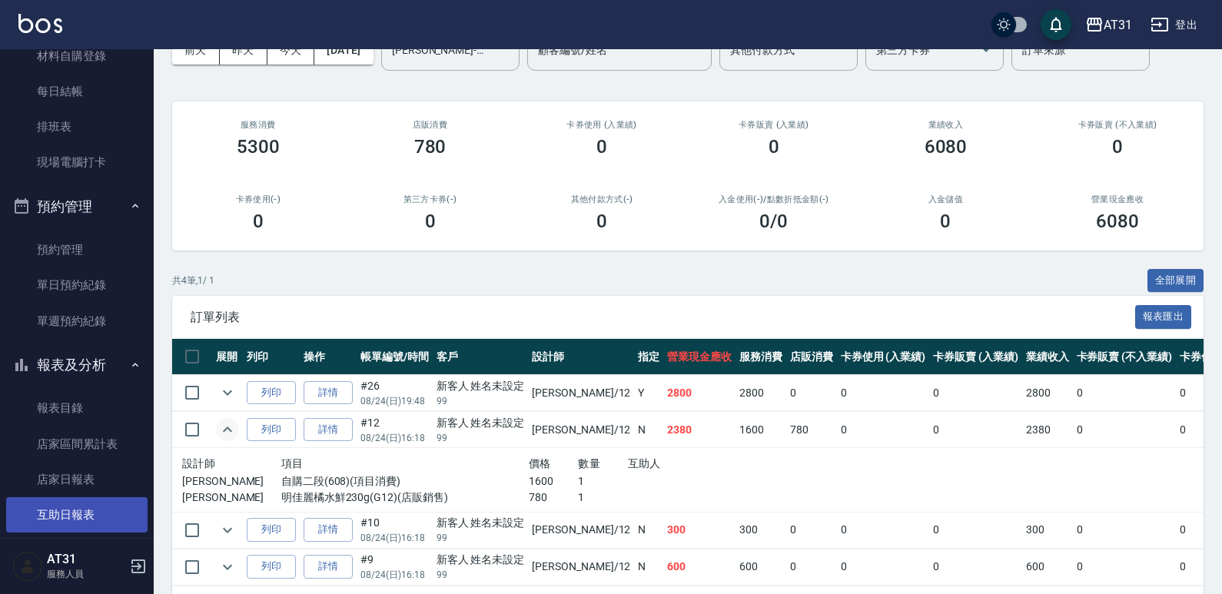
scroll to position [230, 0]
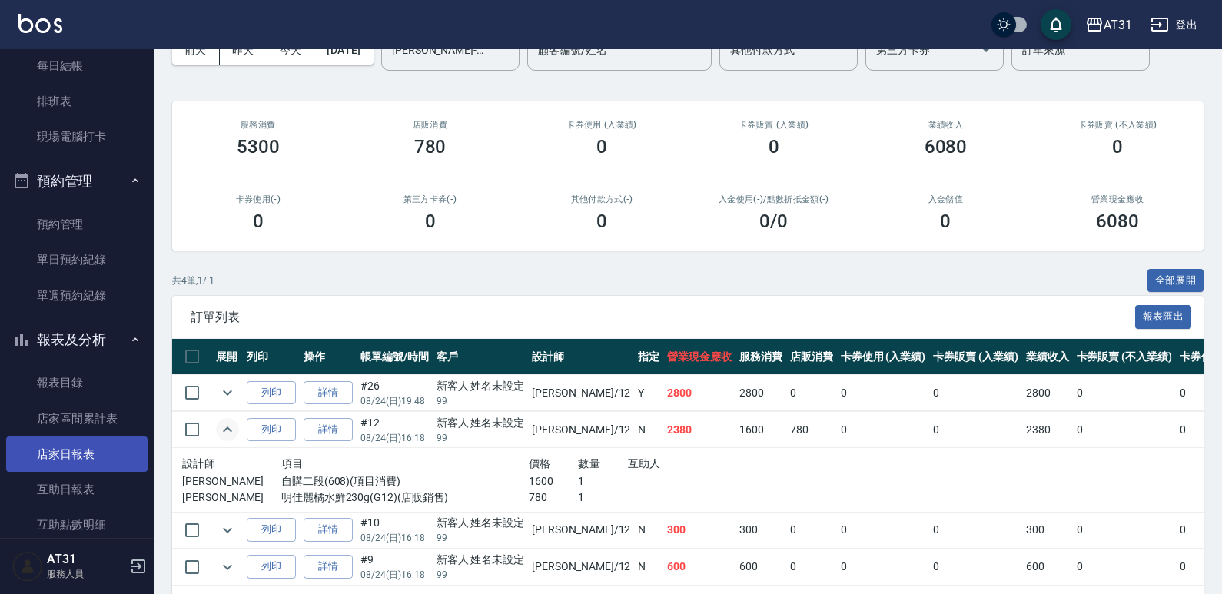
click at [78, 453] on link "店家日報表" at bounding box center [76, 453] width 141 height 35
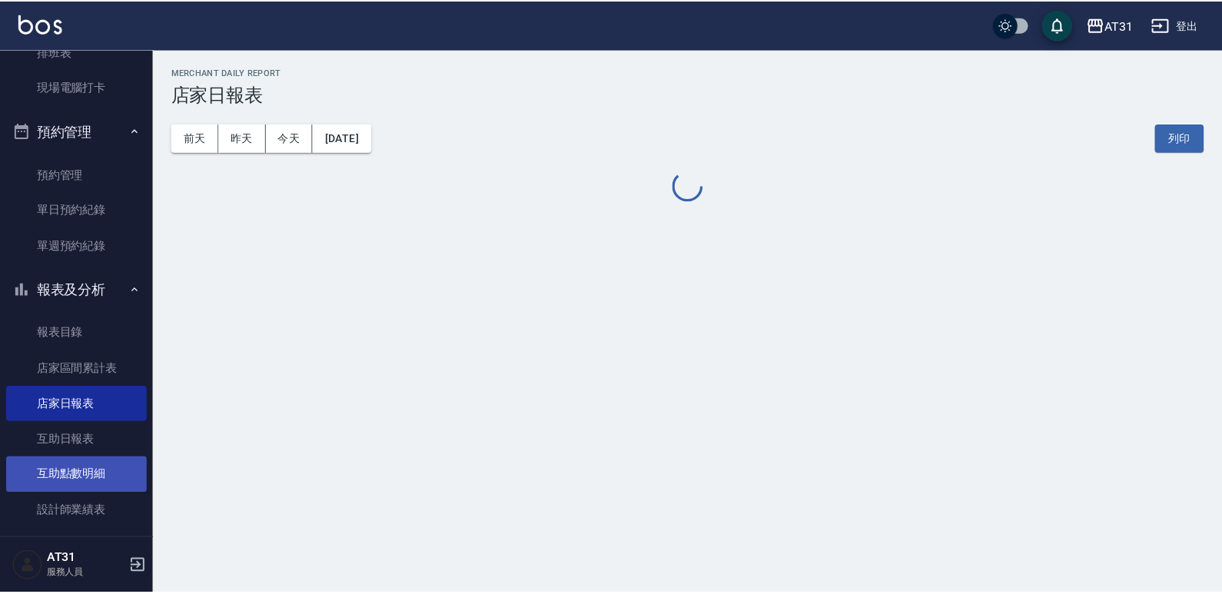
scroll to position [307, 0]
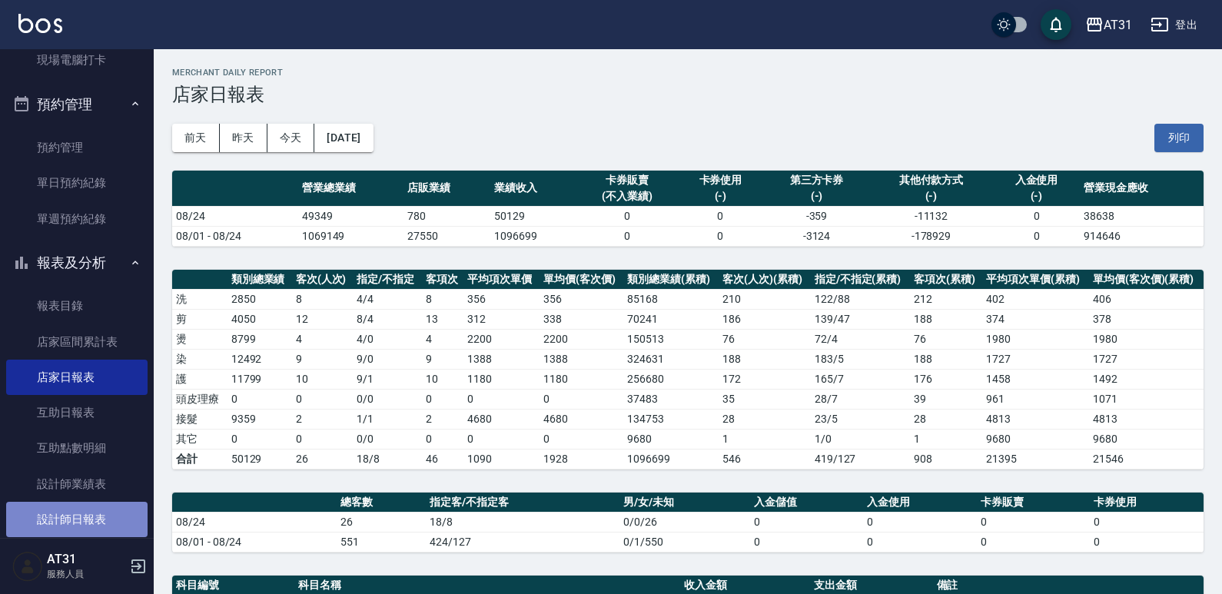
click at [91, 506] on link "設計師日報表" at bounding box center [76, 519] width 141 height 35
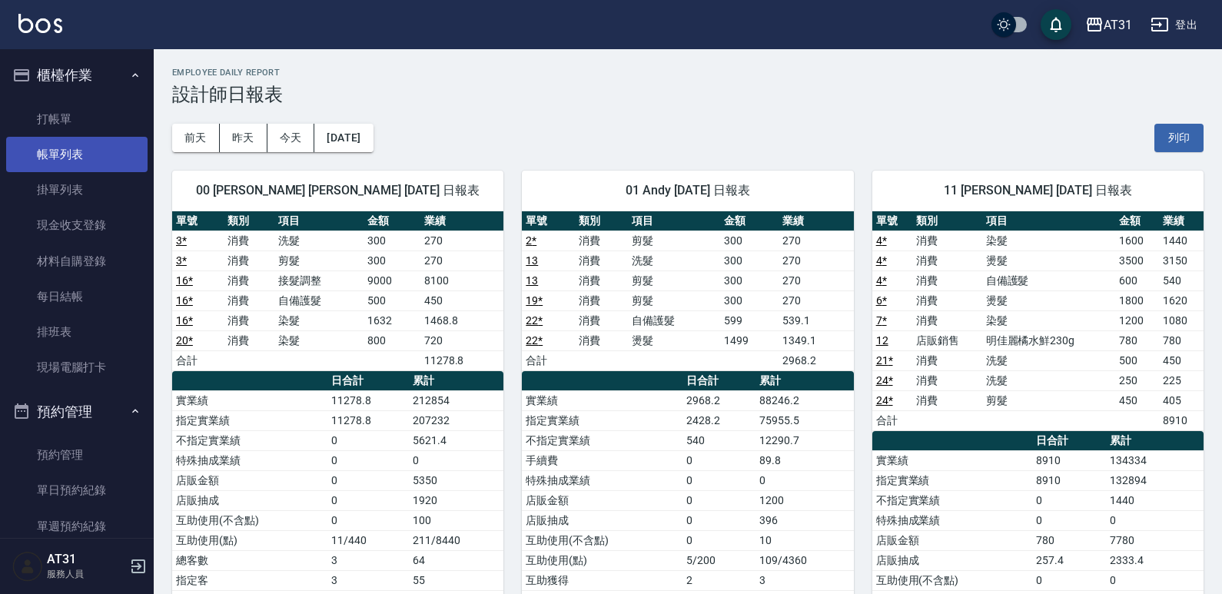
drag, startPoint x: 74, startPoint y: 154, endPoint x: 118, endPoint y: 158, distance: 44.0
click at [74, 154] on link "帳單列表" at bounding box center [76, 154] width 141 height 35
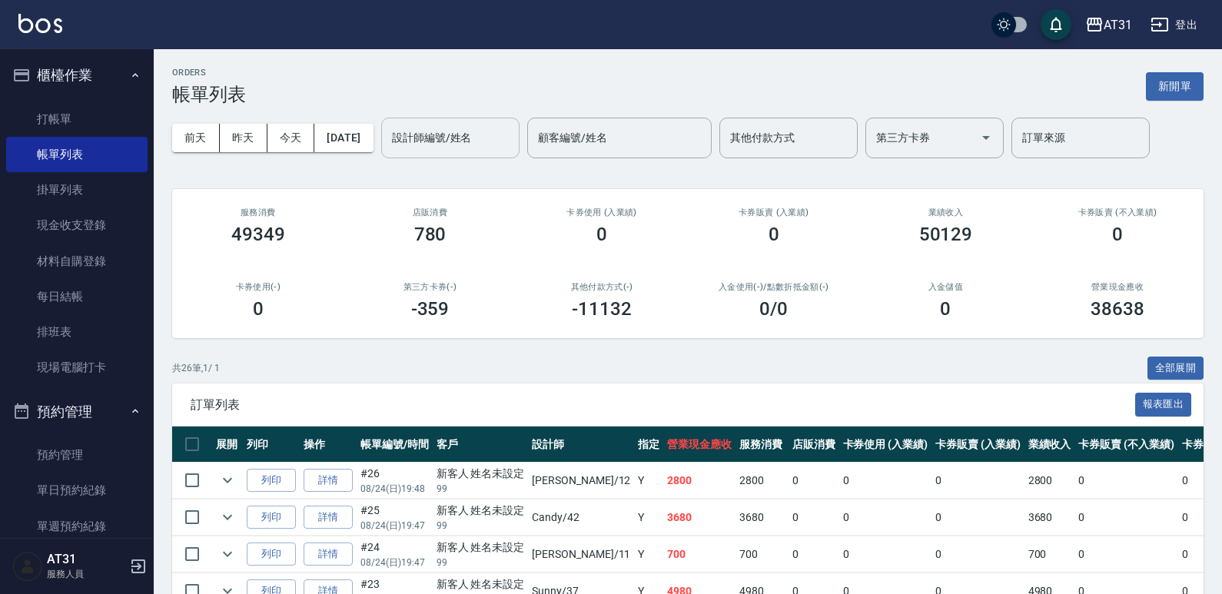
click at [483, 128] on input "設計師編號/姓名" at bounding box center [450, 137] width 124 height 27
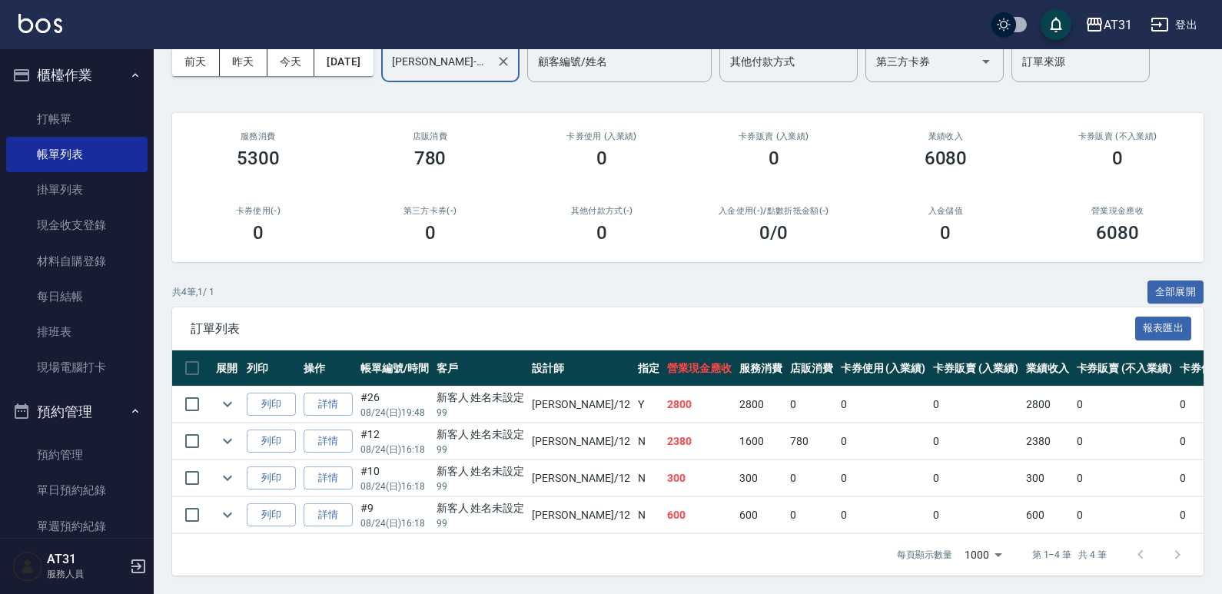
scroll to position [88, 0]
type input "[PERSON_NAME]-12"
click at [227, 469] on icon "expand row" at bounding box center [227, 478] width 18 height 18
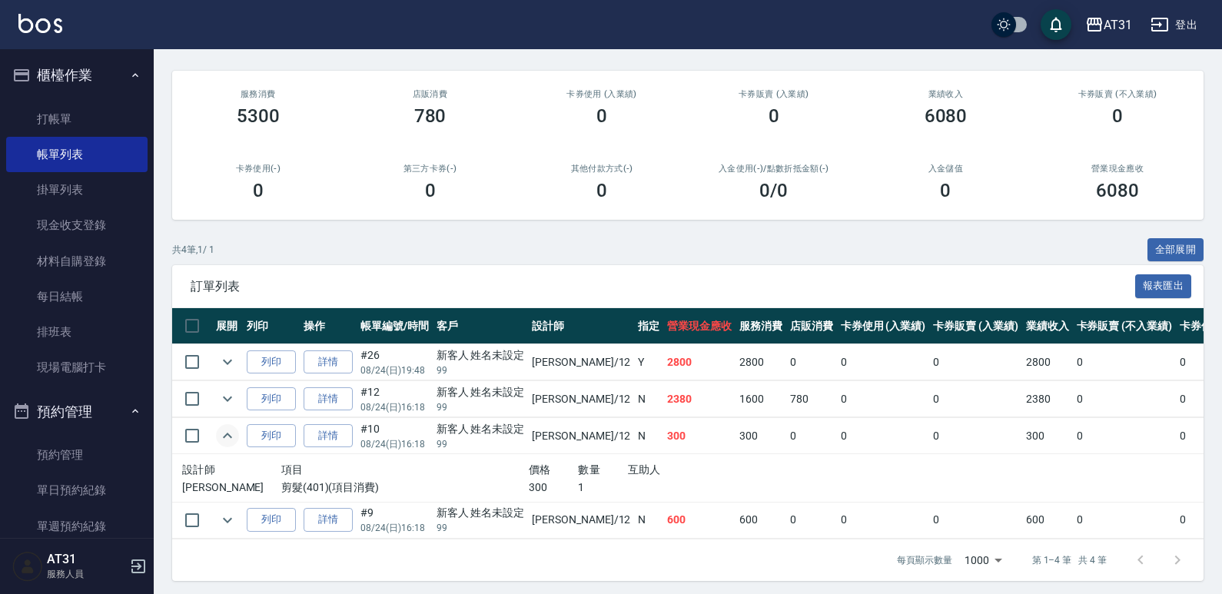
scroll to position [135, 0]
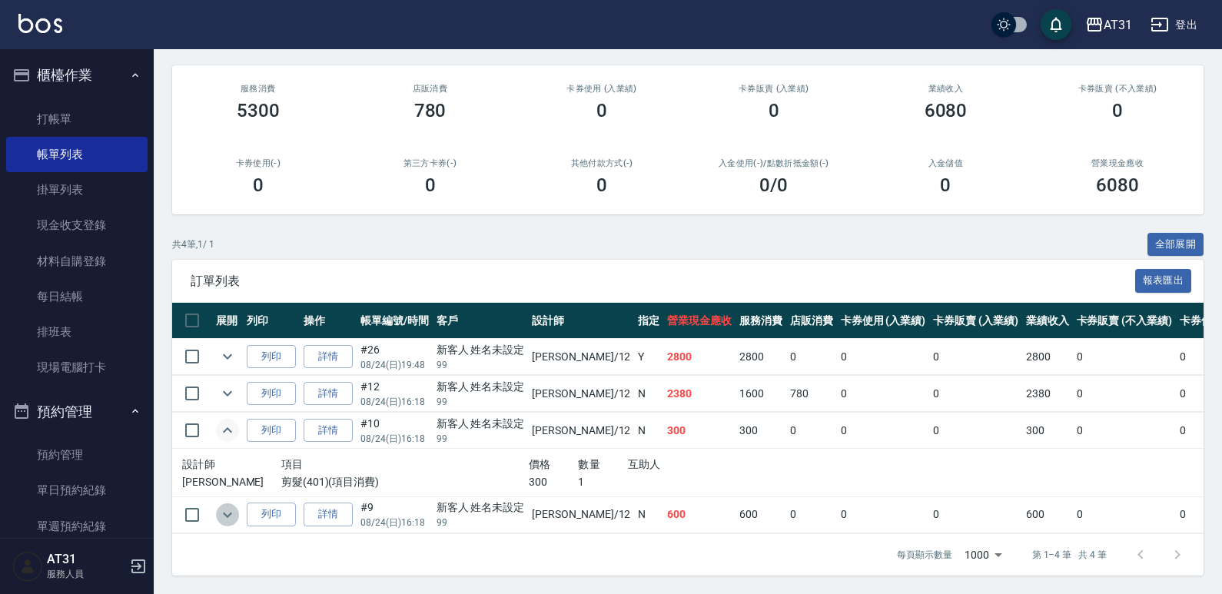
click at [230, 506] on icon "expand row" at bounding box center [227, 515] width 18 height 18
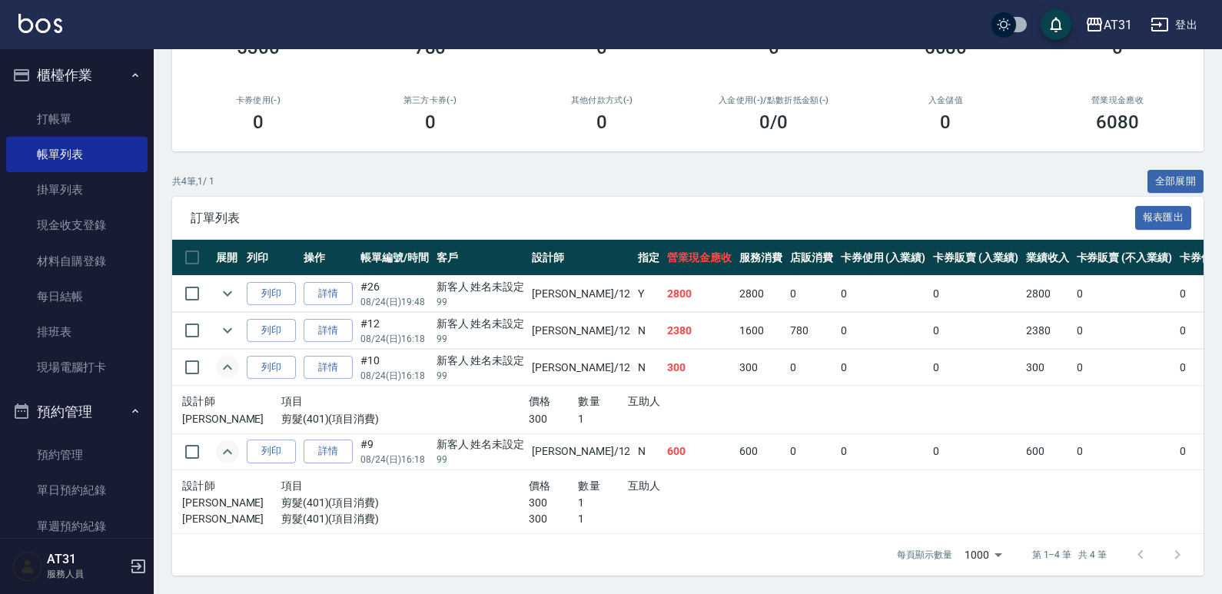
scroll to position [198, 0]
click at [229, 328] on icon "expand row" at bounding box center [227, 330] width 9 height 5
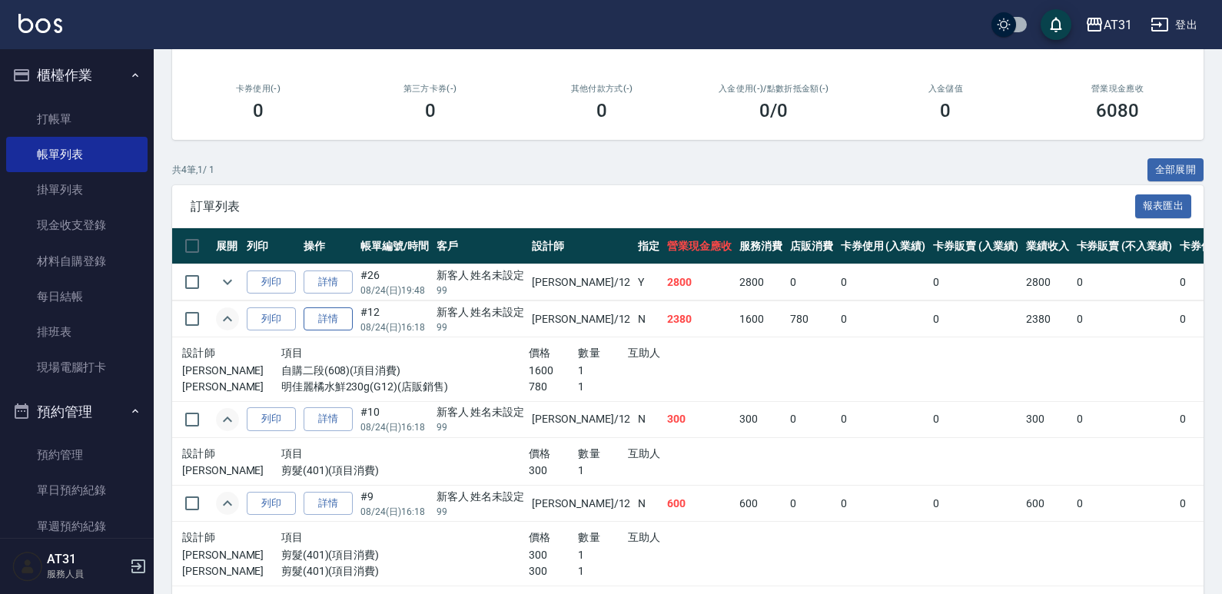
click at [323, 316] on link "詳情" at bounding box center [327, 319] width 49 height 24
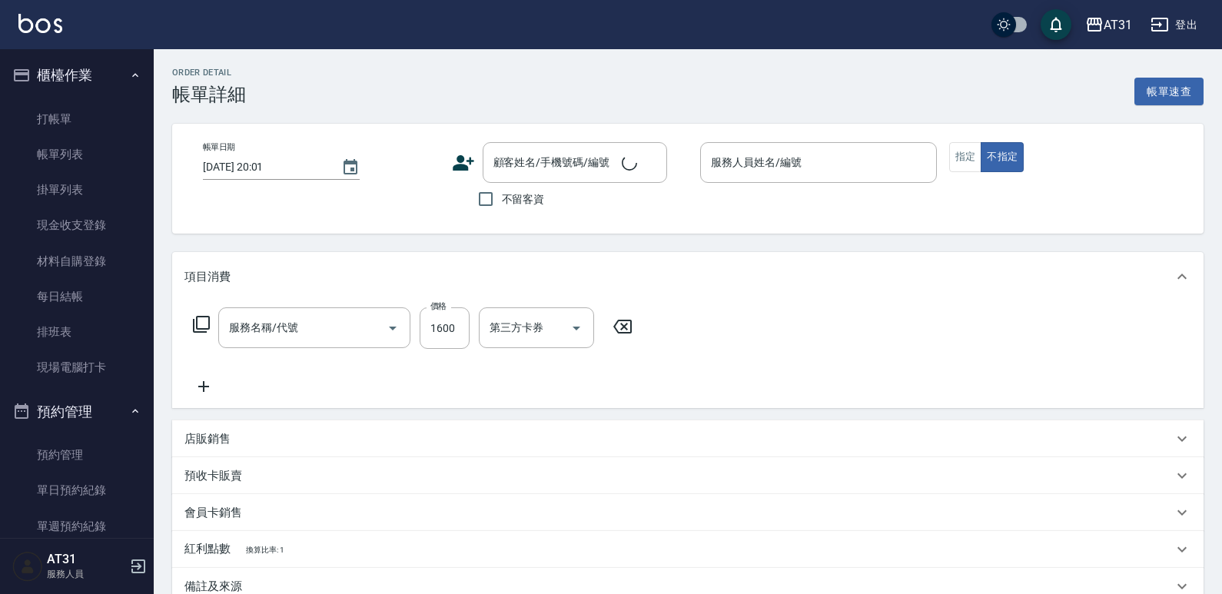
type input "[DATE] 16:18"
type input "[PERSON_NAME]-12"
type input "230"
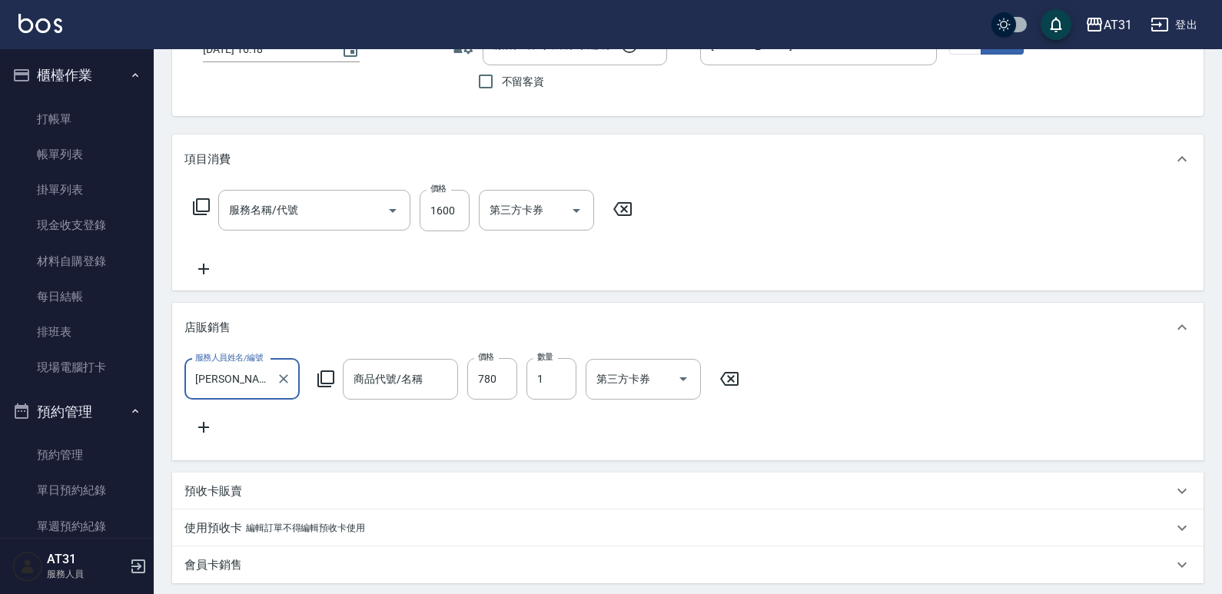
type input "新客人 姓名未設定/99/null"
type input "自購二段(608)"
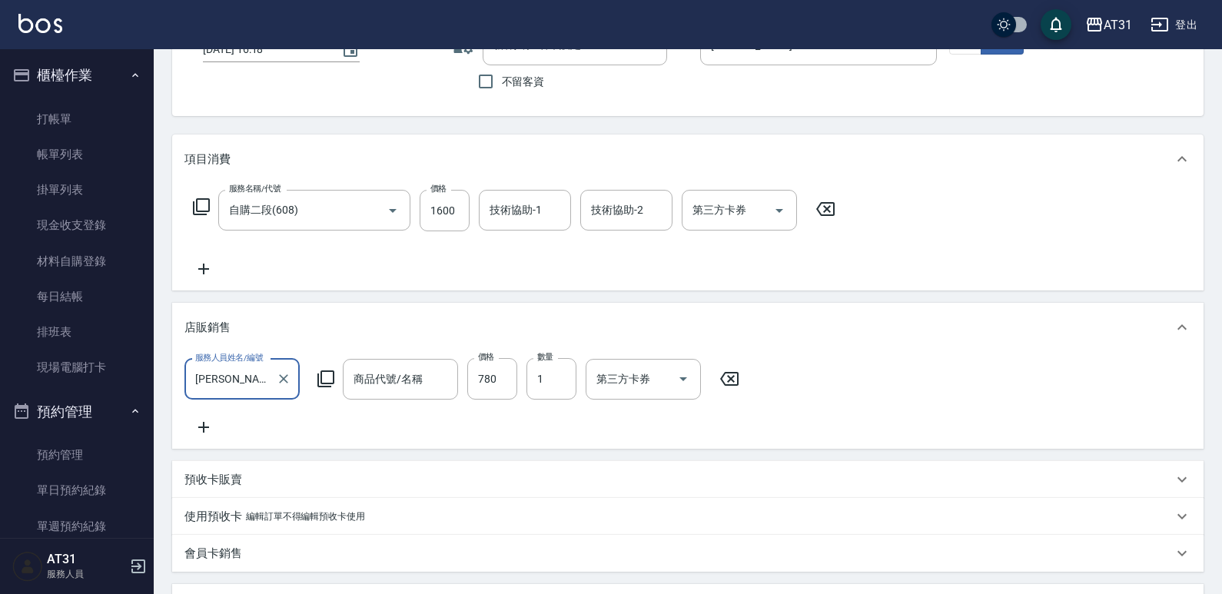
scroll to position [45, 0]
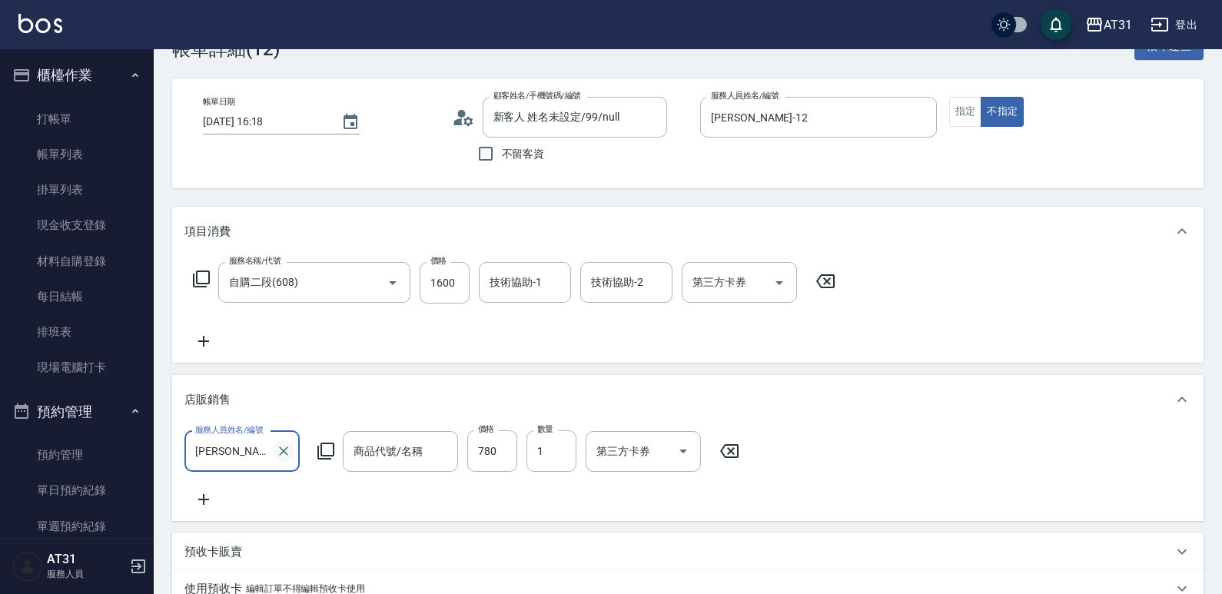
type input "明佳麗橘水鮮230g"
click at [287, 446] on icon "Clear" at bounding box center [283, 450] width 15 height 15
click at [251, 440] on input "服務人員姓名/編號" at bounding box center [241, 451] width 101 height 27
type input "[PERSON_NAME]-12"
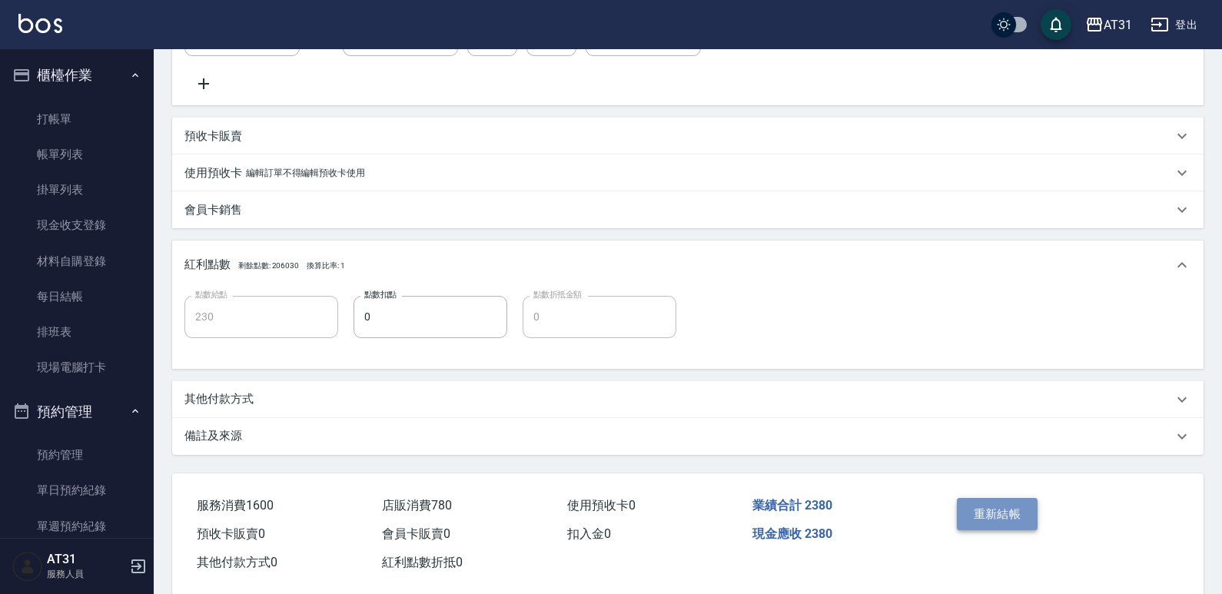
scroll to position [0, 0]
click at [997, 525] on button "重新結帳" at bounding box center [996, 514] width 81 height 32
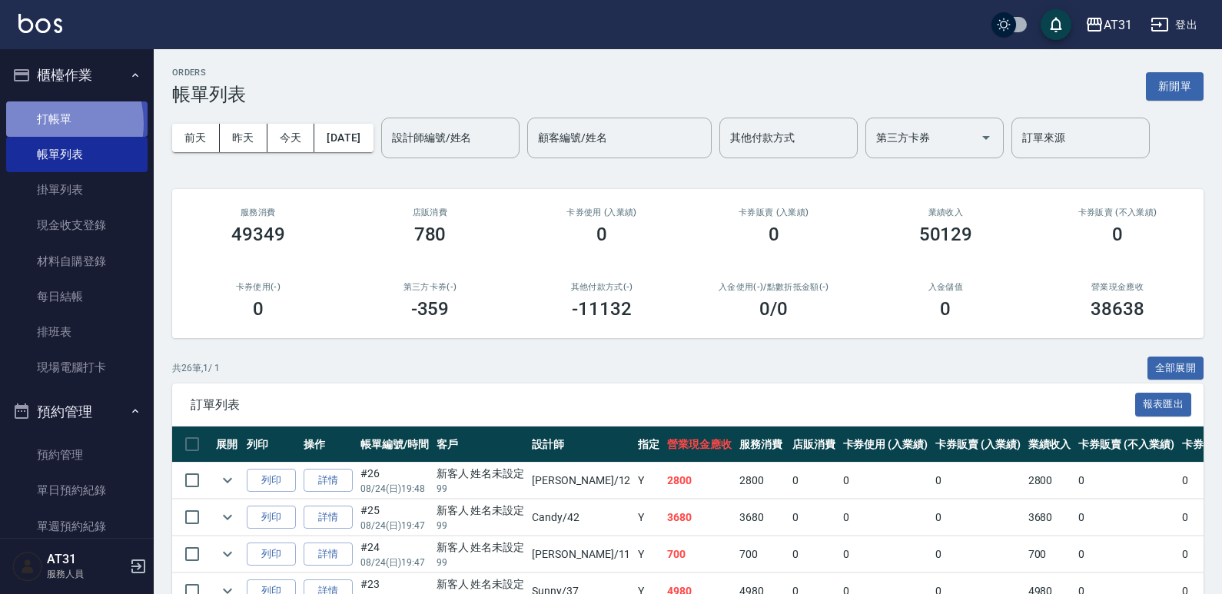
click at [47, 123] on link "打帳單" at bounding box center [76, 118] width 141 height 35
